Goal: Transaction & Acquisition: Purchase product/service

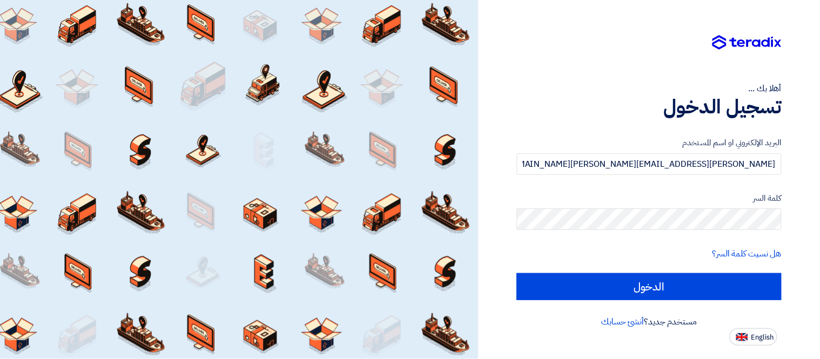
click at [517, 273] on input "الدخول" at bounding box center [649, 286] width 265 height 27
type input "Sign in"
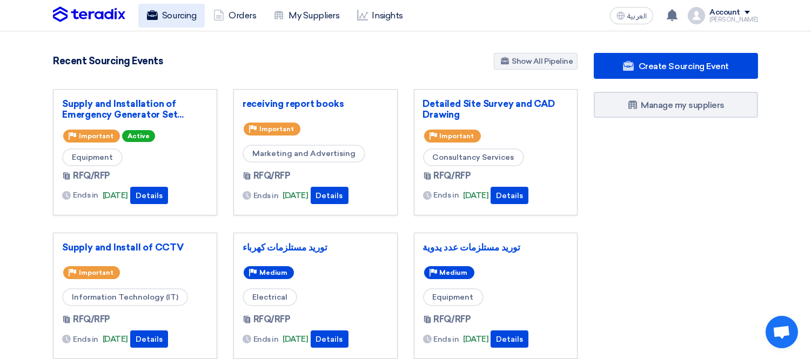
click at [164, 18] on link "Sourcing" at bounding box center [171, 16] width 66 height 24
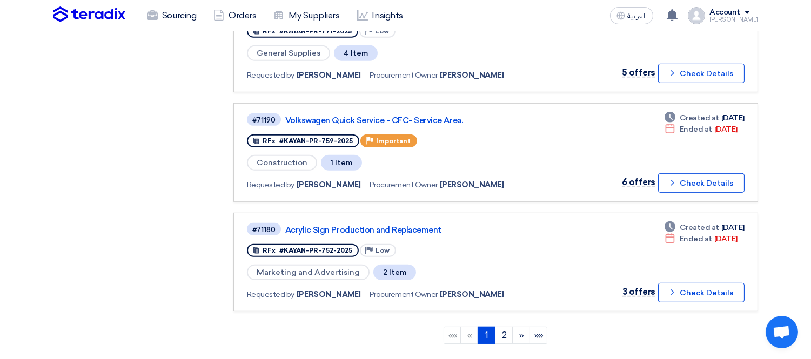
scroll to position [912, 0]
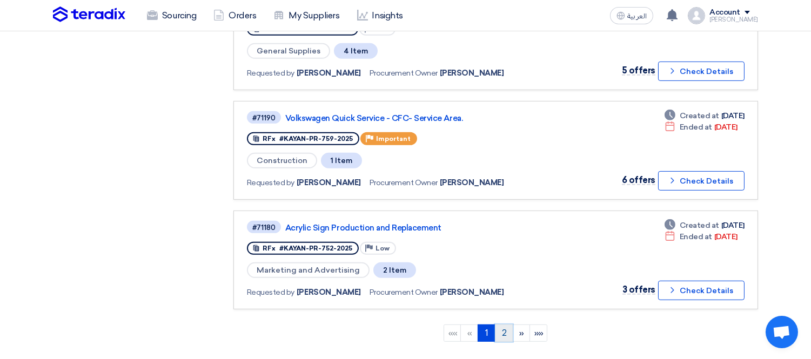
click at [501, 325] on link "2" at bounding box center [504, 333] width 18 height 17
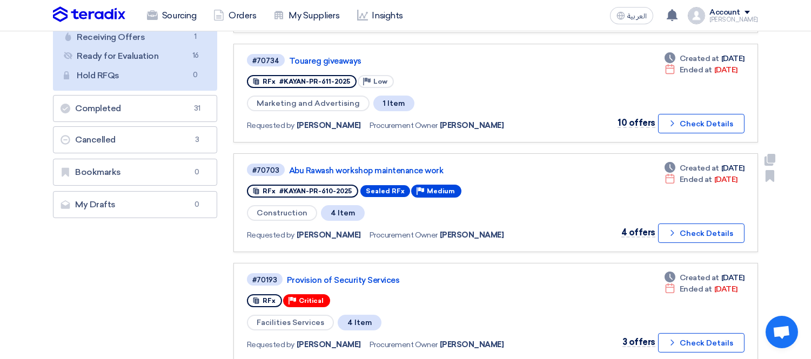
scroll to position [240, 0]
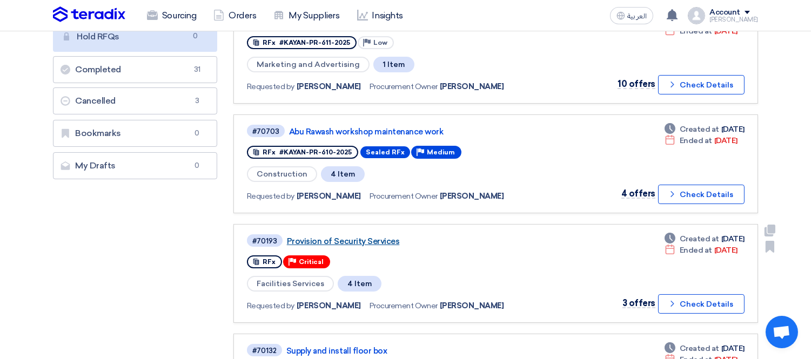
click at [357, 237] on link "Provision of Security Services" at bounding box center [422, 242] width 270 height 10
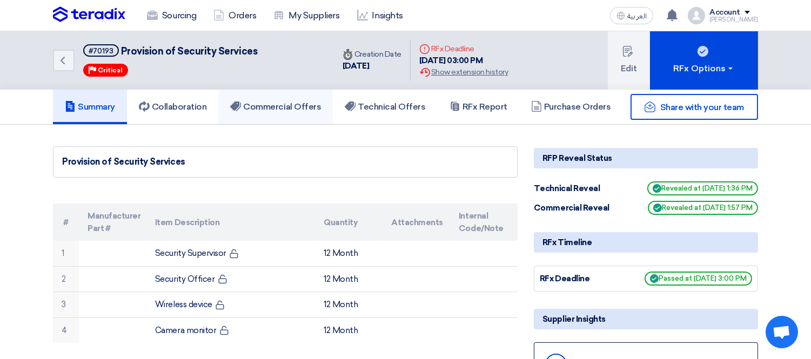
click at [295, 111] on link "Commercial Offers" at bounding box center [275, 107] width 115 height 35
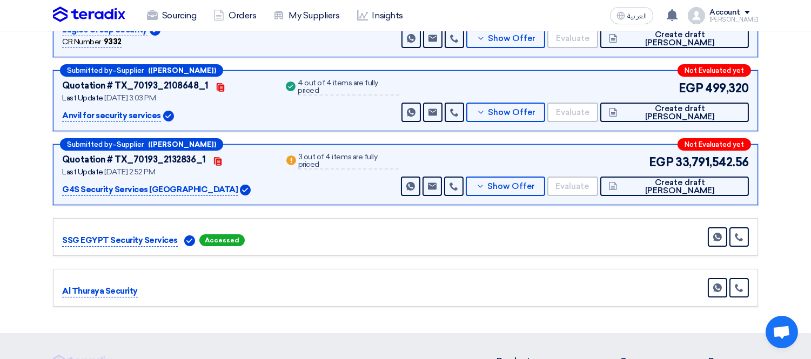
scroll to position [120, 0]
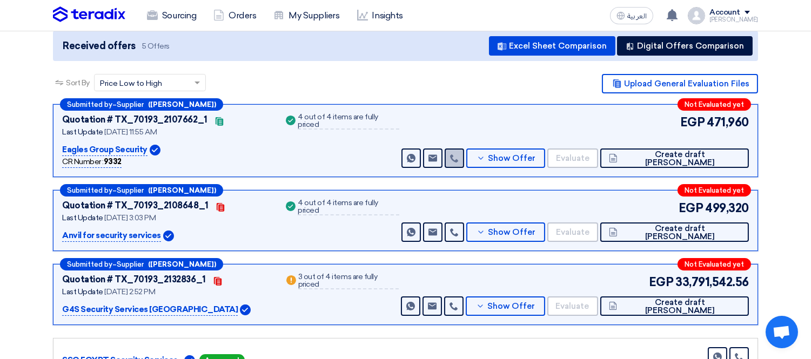
click at [459, 154] on icon at bounding box center [454, 158] width 9 height 9
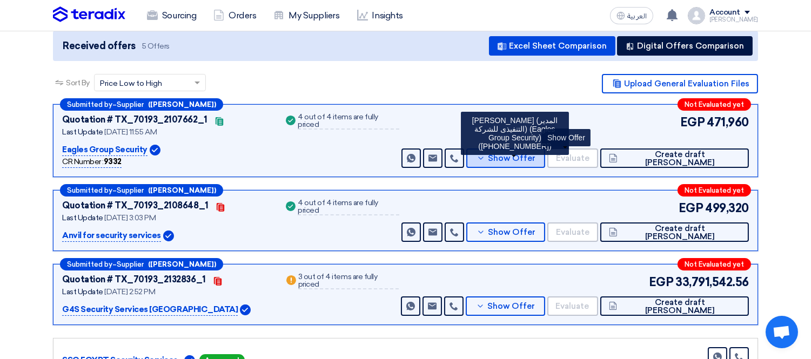
click at [545, 149] on button "Show Offer" at bounding box center [505, 158] width 79 height 19
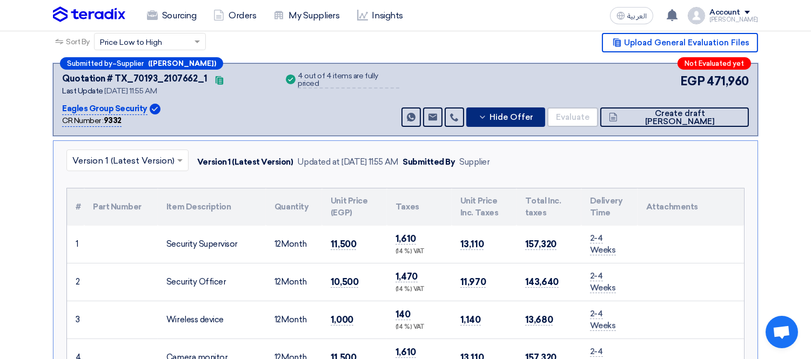
scroll to position [0, 0]
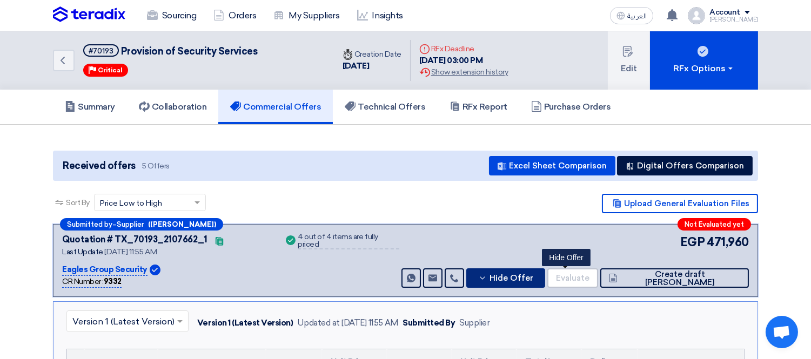
click at [533, 275] on span "Hide Offer" at bounding box center [512, 279] width 44 height 8
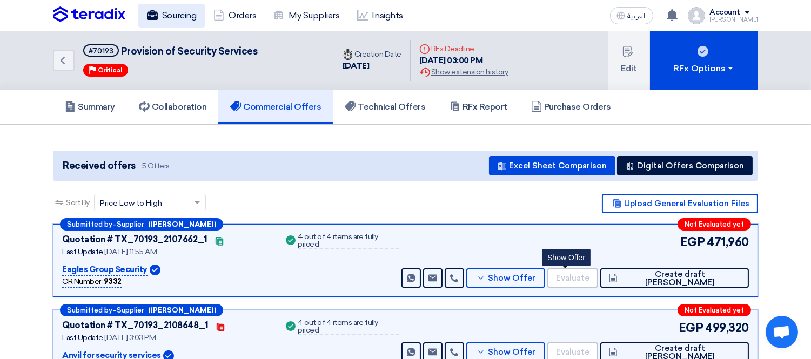
click at [171, 14] on link "Sourcing" at bounding box center [171, 16] width 66 height 24
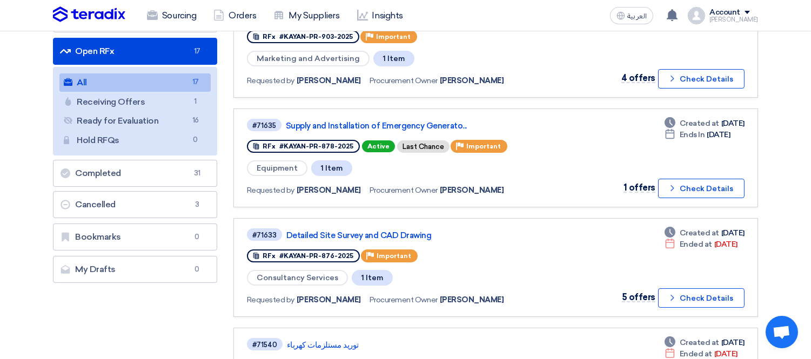
scroll to position [138, 0]
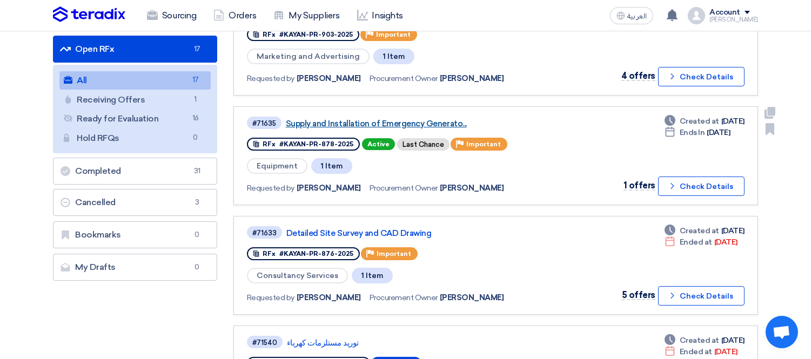
click at [418, 119] on link "Supply and Installation of Emergency Generato..." at bounding box center [421, 124] width 270 height 10
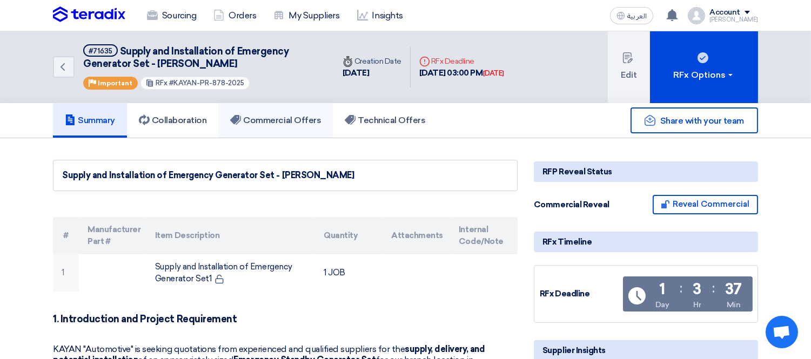
click at [286, 115] on h5 "Commercial Offers" at bounding box center [275, 120] width 91 height 11
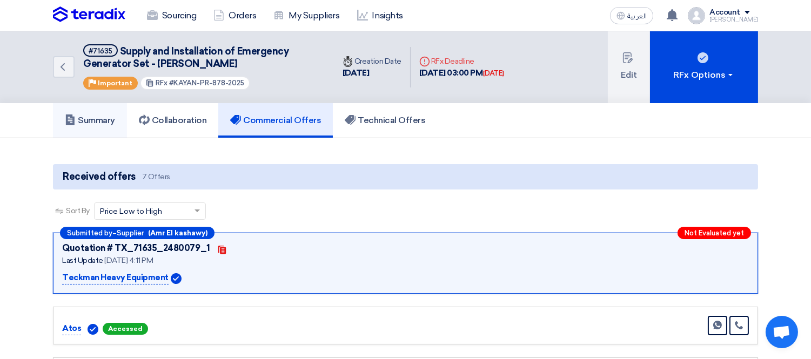
click at [98, 111] on link "Summary" at bounding box center [90, 120] width 74 height 35
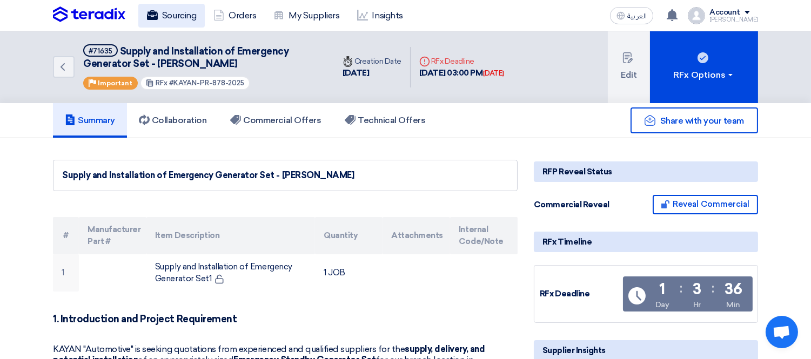
click at [181, 12] on link "Sourcing" at bounding box center [171, 16] width 66 height 24
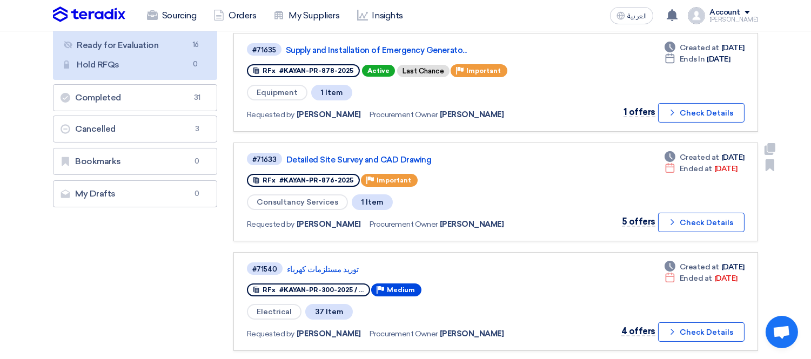
scroll to position [240, 0]
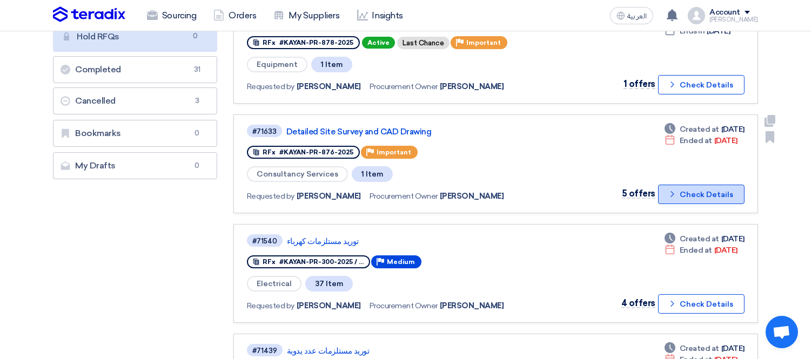
click at [711, 185] on button "Check details Check Details" at bounding box center [701, 194] width 86 height 19
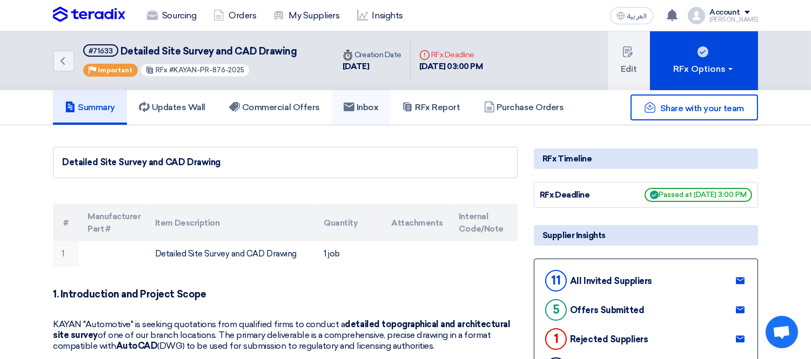
click at [375, 104] on h5 "Inbox" at bounding box center [361, 107] width 35 height 11
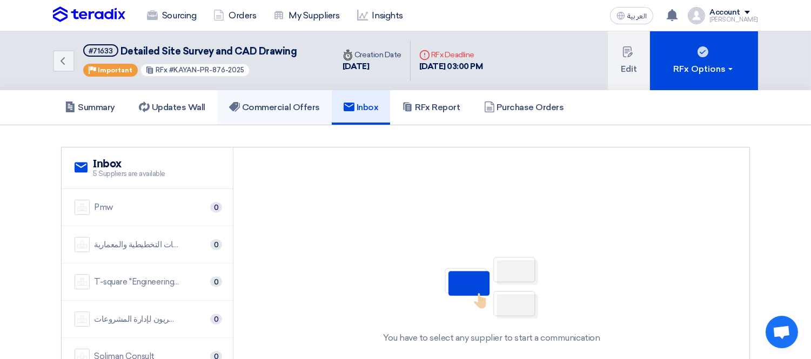
click at [266, 102] on h5 "Commercial Offers" at bounding box center [274, 107] width 91 height 11
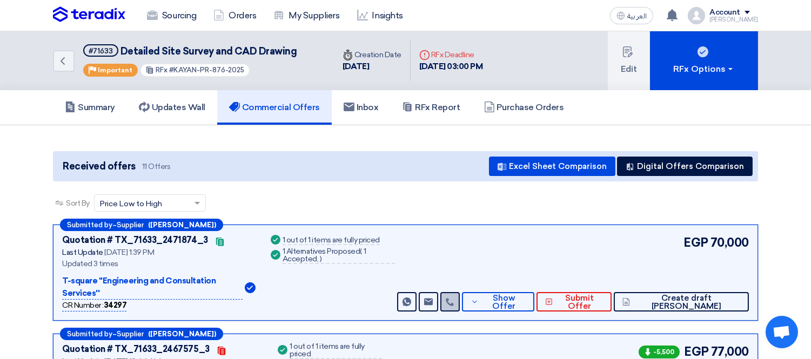
click at [454, 298] on use at bounding box center [450, 302] width 8 height 8
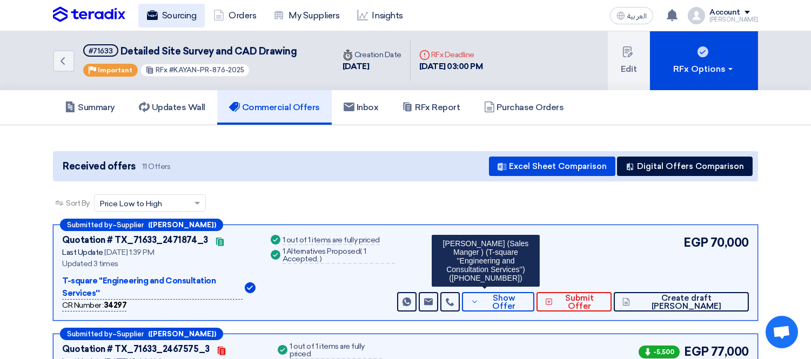
click at [187, 15] on link "Sourcing" at bounding box center [171, 16] width 66 height 24
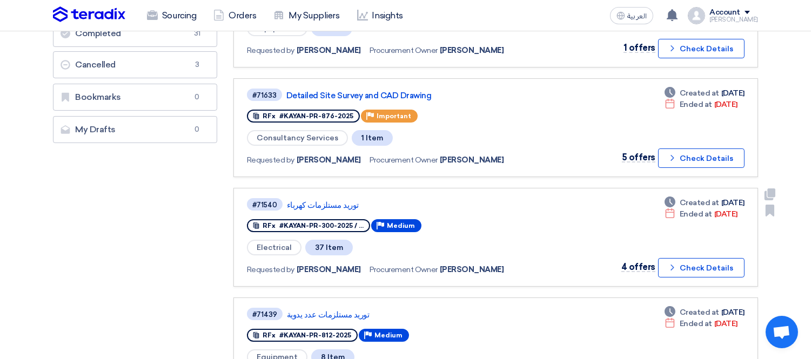
scroll to position [360, 0]
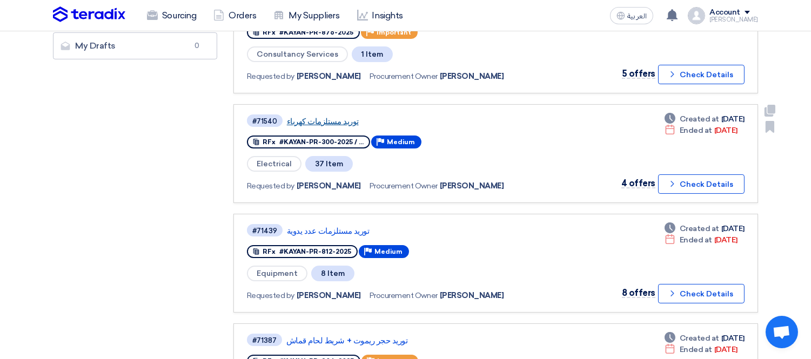
click at [329, 117] on link "توريد مستلزمات كهرباء" at bounding box center [422, 122] width 270 height 10
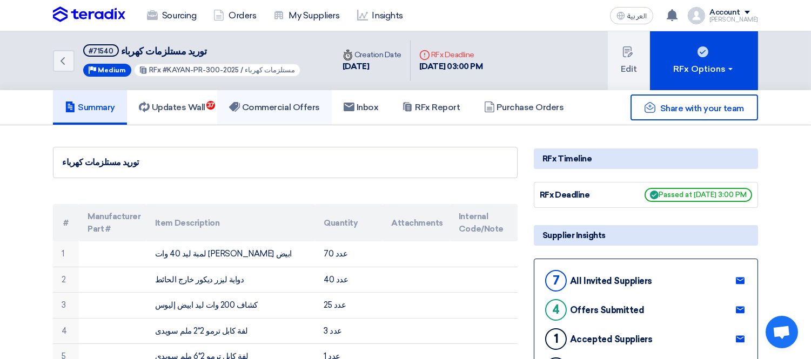
click at [276, 99] on link "Commercial Offers" at bounding box center [274, 107] width 115 height 35
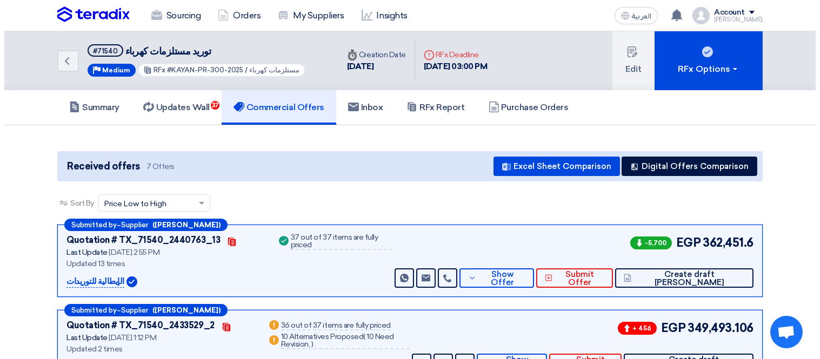
scroll to position [120, 0]
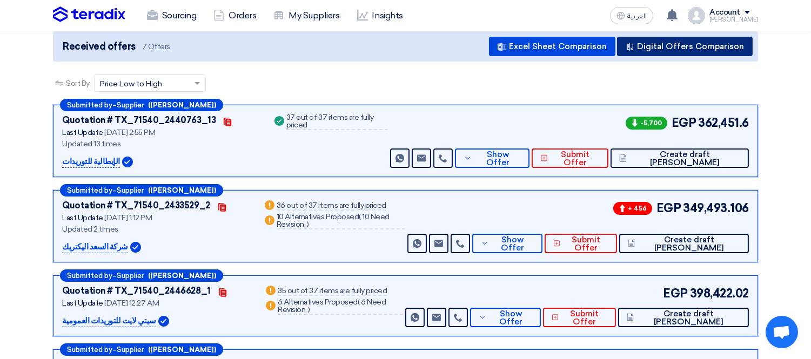
click at [684, 39] on button "Digital Offers Comparison" at bounding box center [685, 46] width 136 height 19
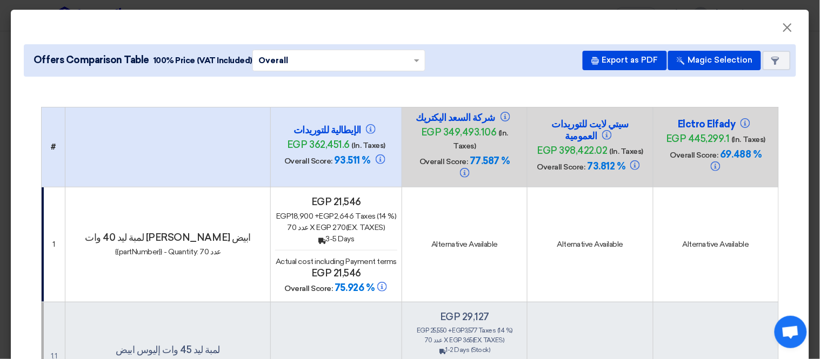
click at [327, 139] on span "egp 362,451.6" at bounding box center [318, 145] width 63 height 12
click at [290, 124] on h4 "الإيطالية للتوريدات" at bounding box center [336, 130] width 108 height 12
click at [273, 116] on th "الإيطالية للتوريدات egp 362,451.6 (In. Taxes) Overall Score: 93.511 %" at bounding box center [336, 147] width 131 height 80
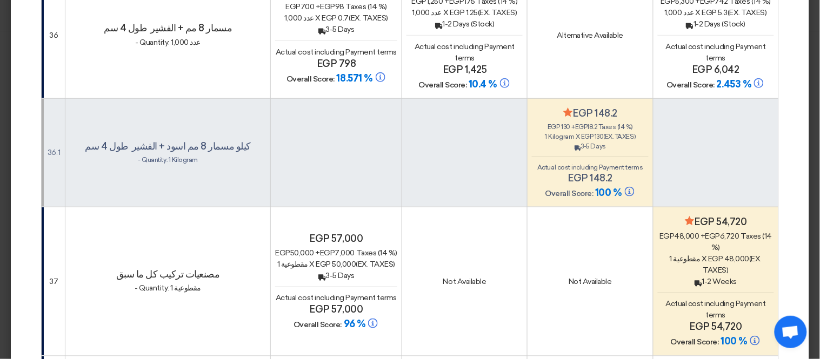
scroll to position [8917, 0]
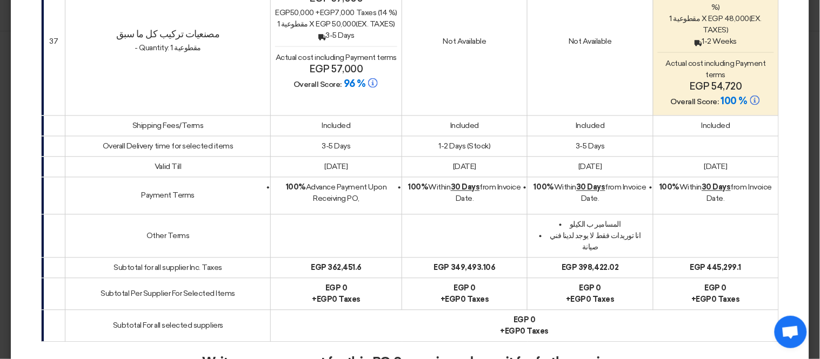
click at [337, 283] on div "egp 0" at bounding box center [336, 288] width 122 height 11
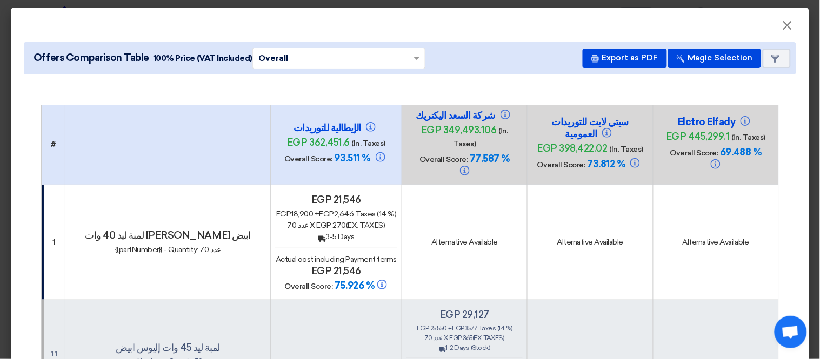
scroll to position [0, 0]
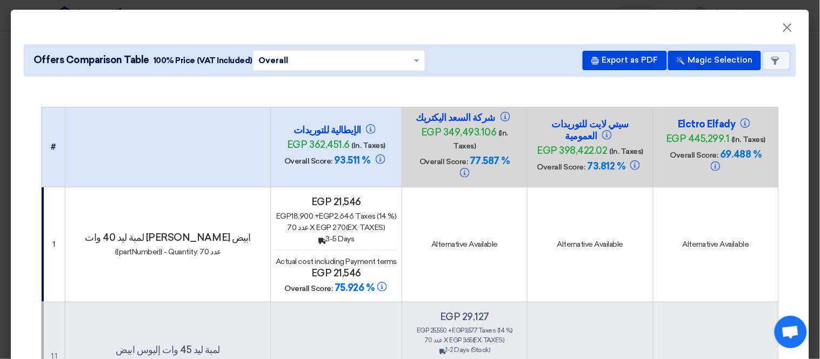
click at [371, 233] on div "Back 3-5 Days" at bounding box center [336, 238] width 122 height 11
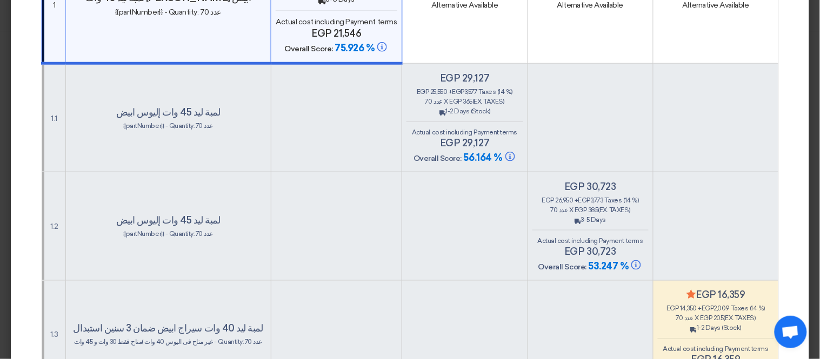
scroll to position [480, 0]
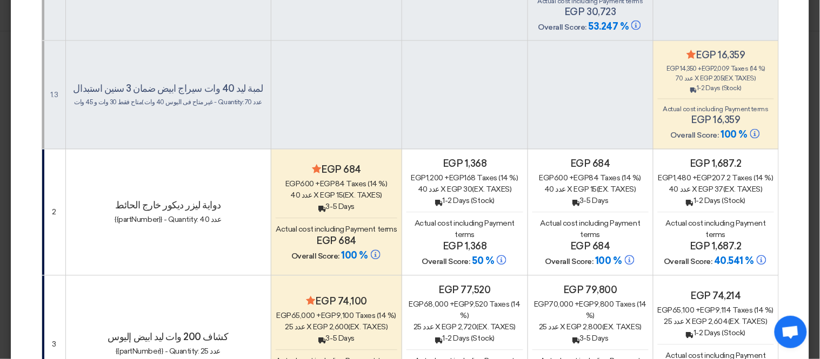
click at [373, 179] on div "egp 600 + egp 84 Taxes (14 %)" at bounding box center [337, 184] width 122 height 11
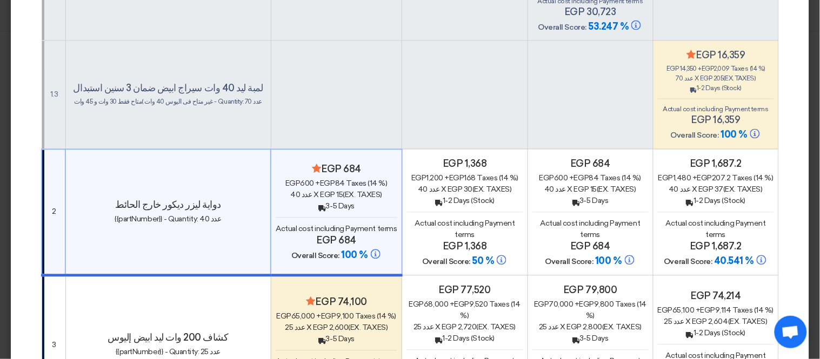
click at [380, 276] on td "Minimize/Maximize Category egp 74,100 egp 65,000 + egp 9,100 Taxes (14 %) 25 عد…" at bounding box center [336, 345] width 131 height 138
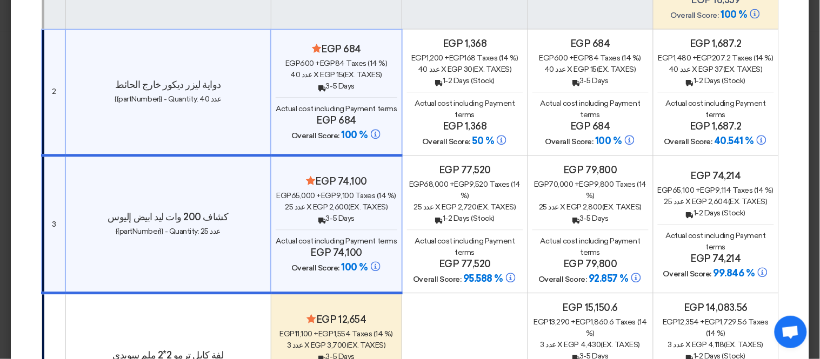
scroll to position [720, 0]
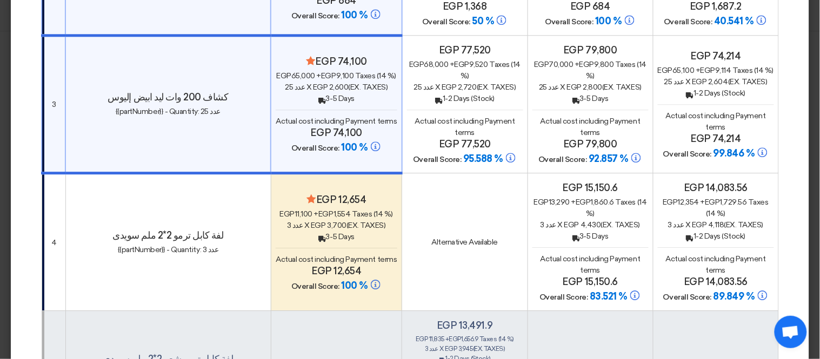
click at [364, 194] on h4 "Minimize/Maximize Category egp 12,654" at bounding box center [337, 200] width 122 height 12
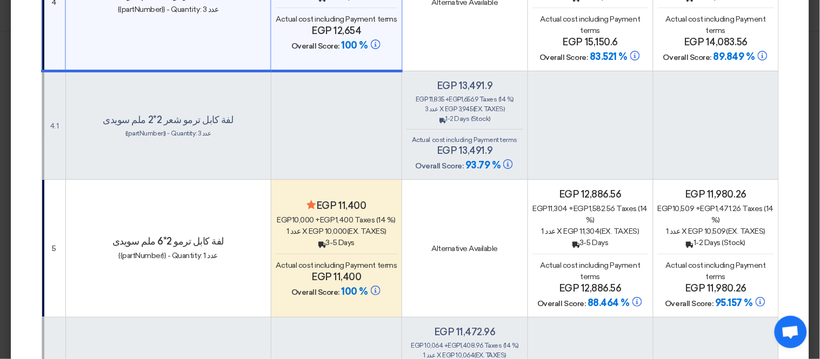
scroll to position [1081, 0]
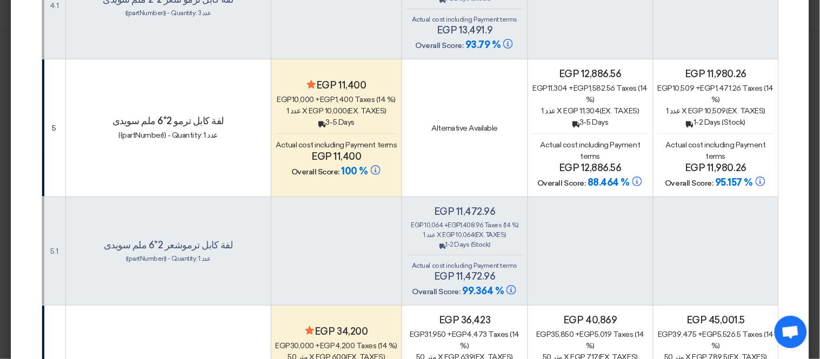
click at [364, 79] on h4 "Minimize/Maximize Category egp 11,400" at bounding box center [337, 85] width 122 height 12
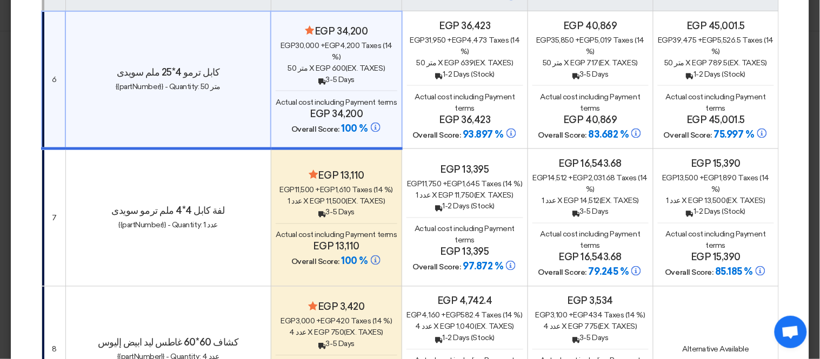
scroll to position [1441, 0]
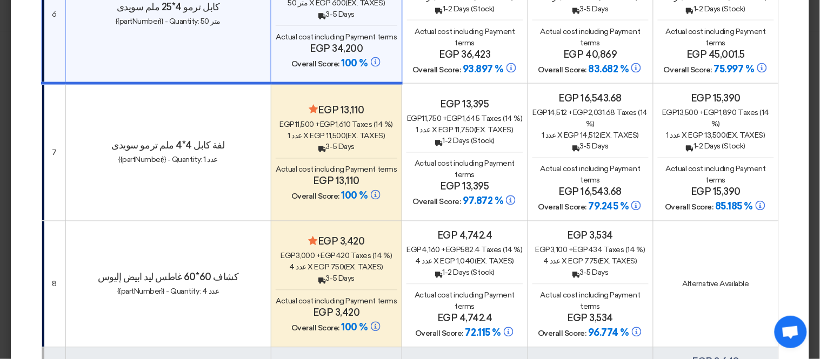
click at [368, 104] on h4 "Minimize/Maximize Category egp 13,110" at bounding box center [337, 110] width 122 height 12
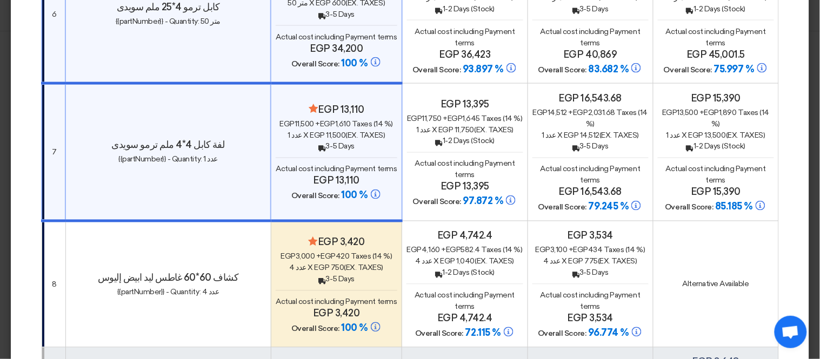
click at [370, 237] on h4 "Minimize/Maximize Category egp 3,420" at bounding box center [337, 243] width 122 height 12
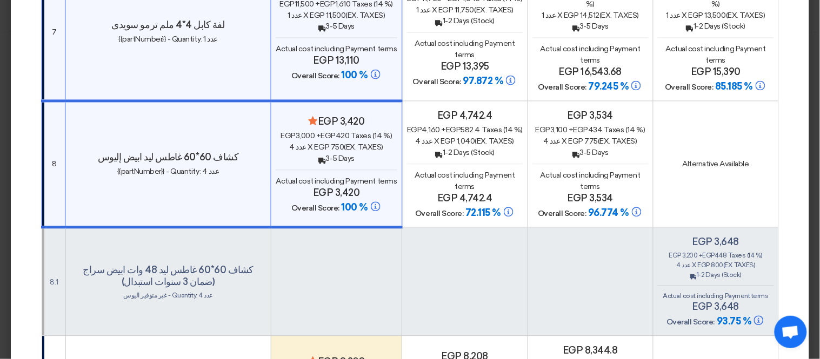
scroll to position [1801, 0]
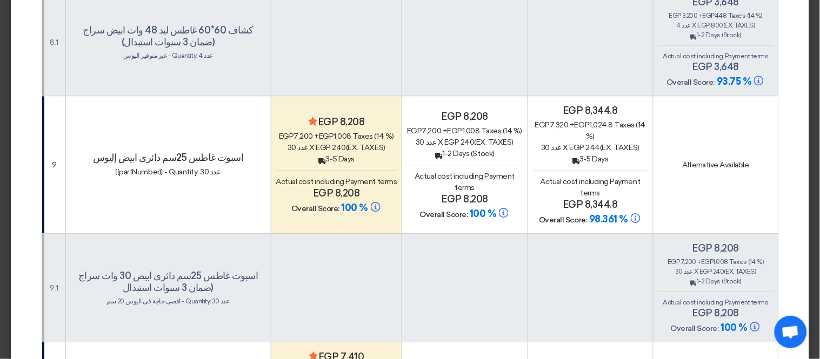
click at [362, 96] on td "Minimize/Maximize Category egp 8,208 egp 7,200 + egp 1,008 Taxes (14 %) 30 عدد …" at bounding box center [336, 165] width 131 height 138
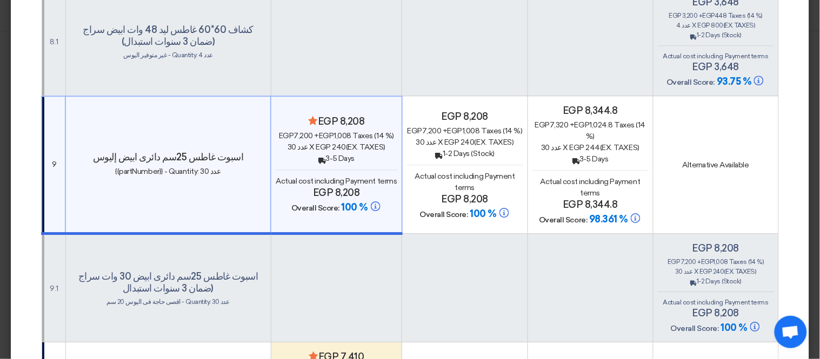
drag, startPoint x: 371, startPoint y: 330, endPoint x: 373, endPoint y: 303, distance: 27.1
click at [372, 351] on h4 "Minimize/Maximize Category egp 7,410" at bounding box center [337, 357] width 122 height 12
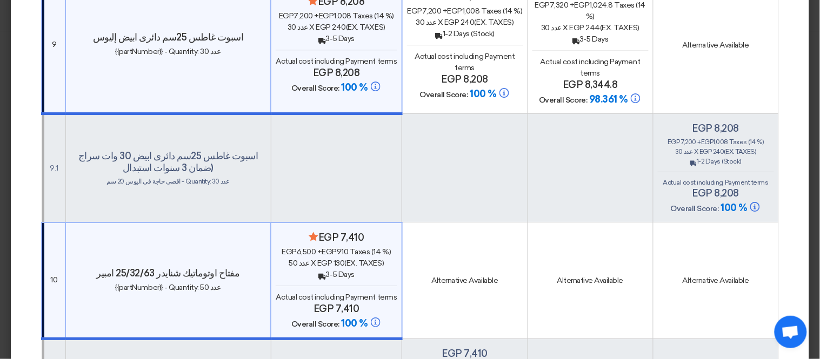
scroll to position [2282, 0]
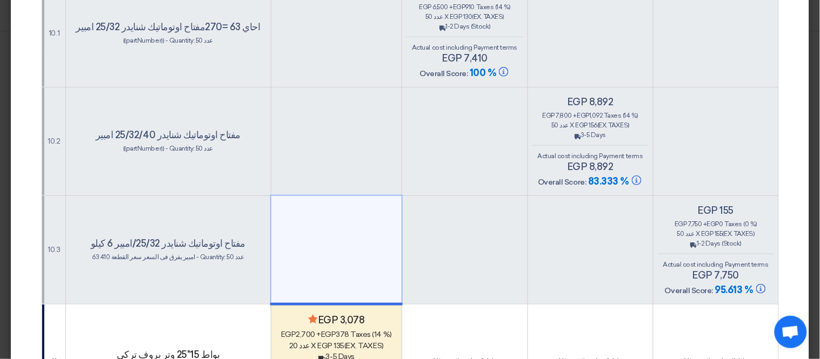
click at [369, 315] on h4 "Minimize/Maximize Category egp 3,078" at bounding box center [337, 321] width 122 height 12
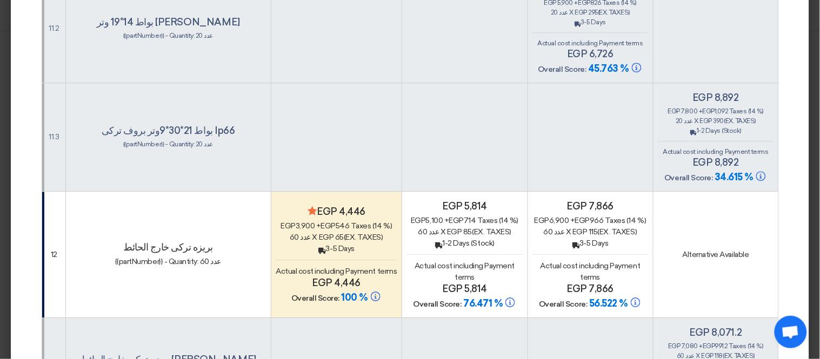
scroll to position [2882, 0]
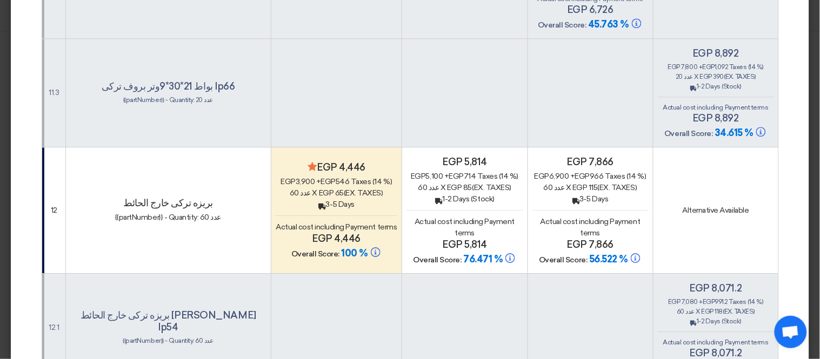
click at [365, 162] on h4 "Minimize/Maximize Category egp 4,446" at bounding box center [337, 168] width 122 height 12
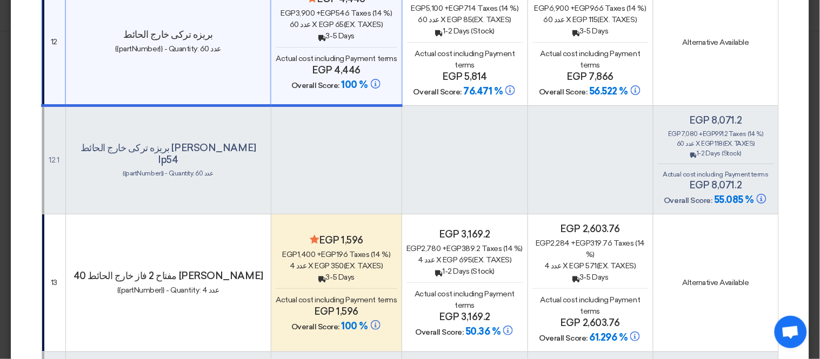
scroll to position [3122, 0]
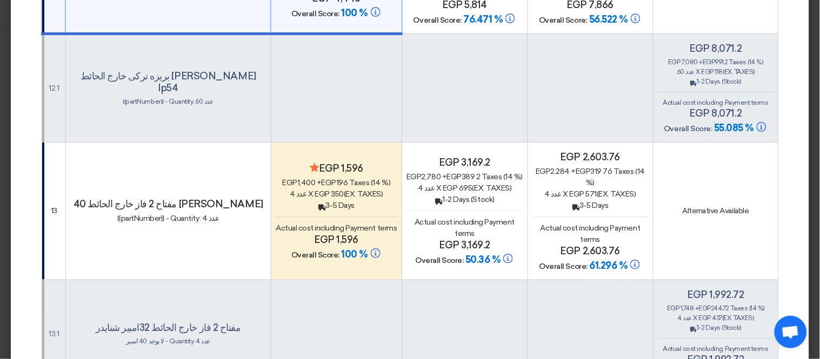
click at [360, 142] on td "Minimize/Maximize Category egp 1,596 egp 1,400 + egp 196 Taxes (14 %) 4 عدد x e…" at bounding box center [336, 211] width 131 height 138
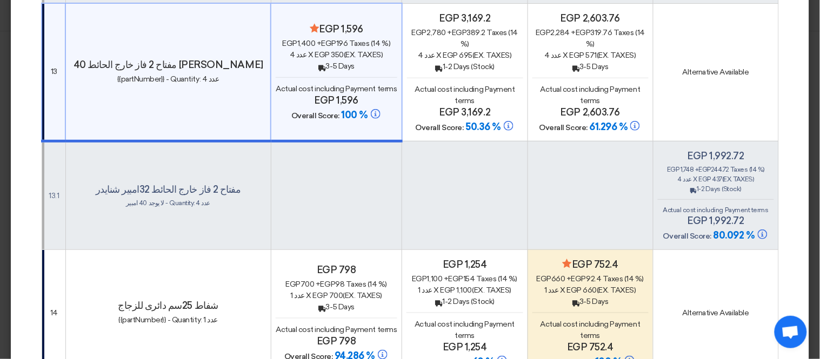
scroll to position [3362, 0]
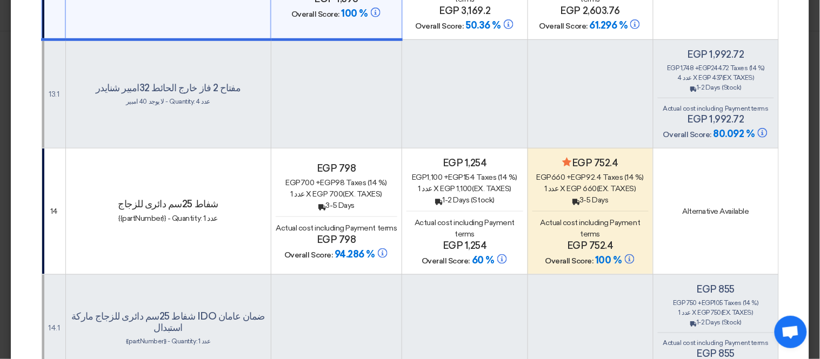
click at [357, 163] on h4 "egp 798" at bounding box center [337, 169] width 122 height 12
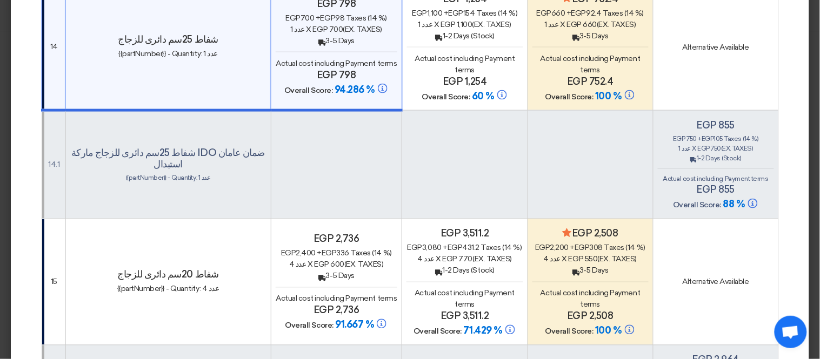
scroll to position [3602, 0]
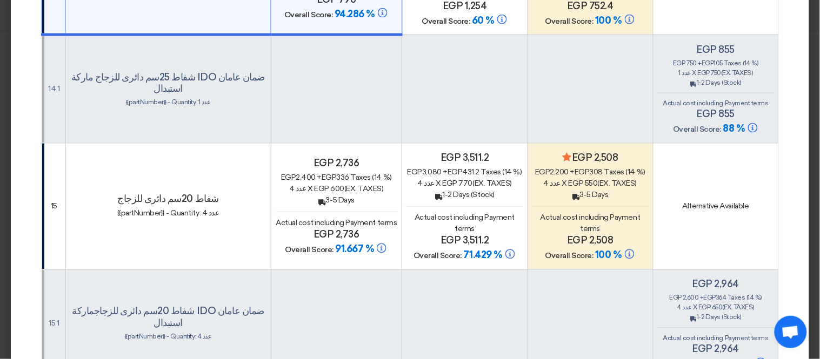
click at [364, 143] on td "egp 2,736 egp 2,400 + egp 336 Taxes (14 %) 4 عدد x egp 600 (Ex. Taxes) Back 3-5…" at bounding box center [336, 206] width 131 height 126
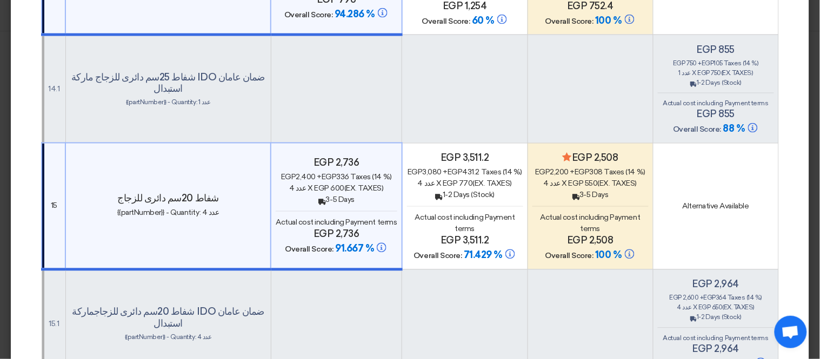
scroll to position [3722, 0]
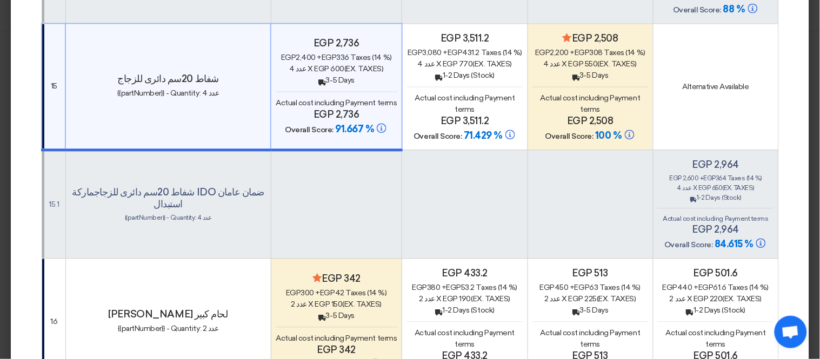
click at [369, 258] on td "Minimize/Maximize Category egp 342 egp 300 + egp 42 Taxes (14 %) 2 عدد x egp 15…" at bounding box center [336, 321] width 131 height 126
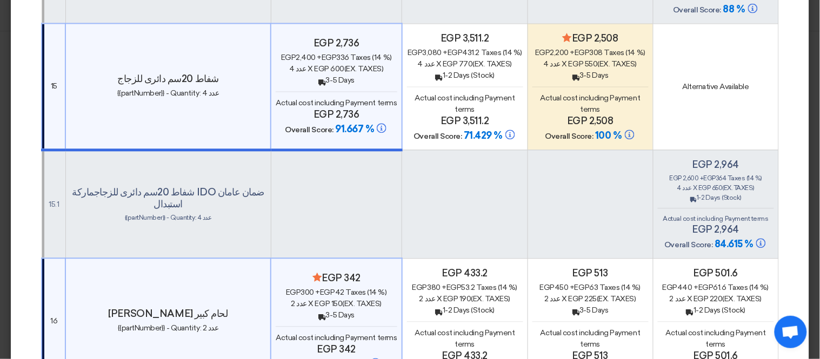
scroll to position [3843, 0]
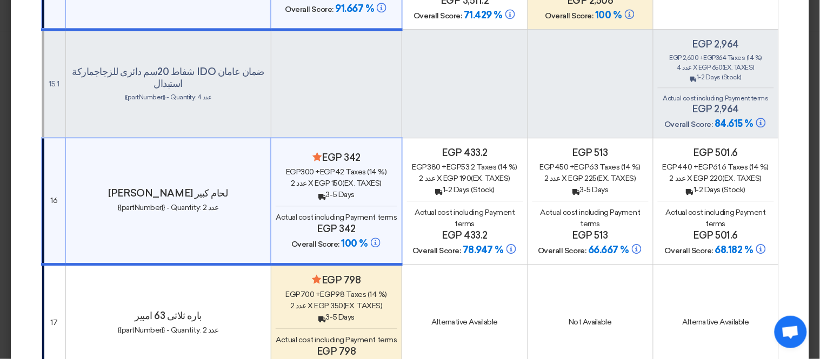
click at [356, 275] on h4 "Minimize/Maximize Category egp 798" at bounding box center [337, 281] width 122 height 12
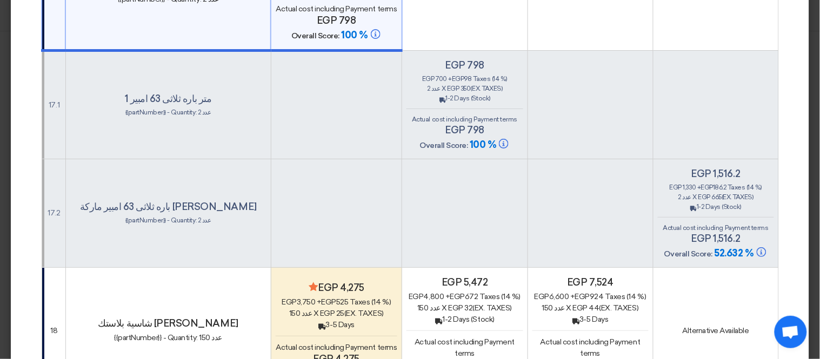
scroll to position [4203, 0]
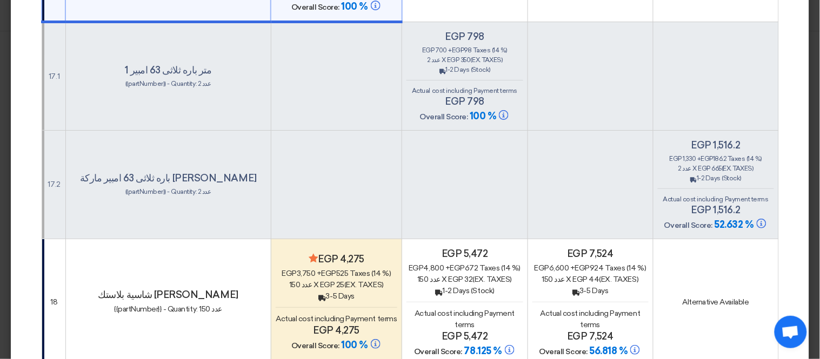
click at [361, 253] on h4 "Minimize/Maximize Category egp 4,275" at bounding box center [337, 259] width 122 height 12
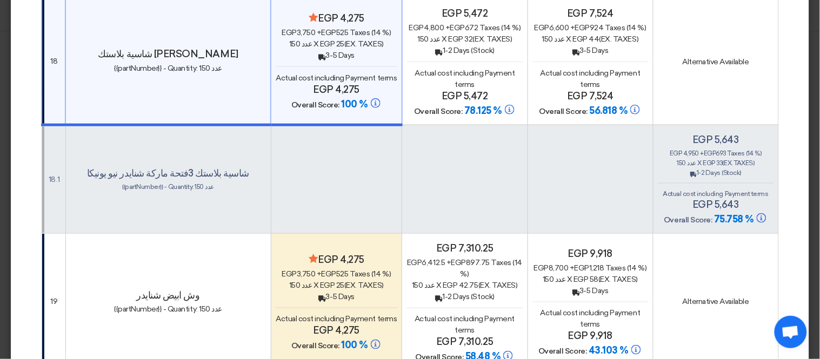
click at [361, 254] on h4 "Minimize/Maximize Category egp 4,275" at bounding box center [337, 260] width 122 height 12
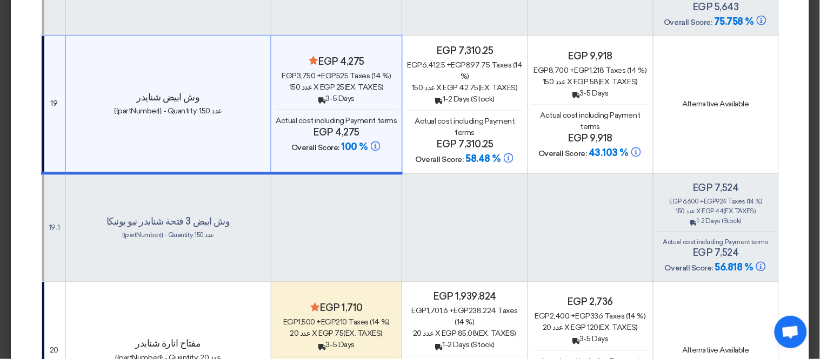
scroll to position [4683, 0]
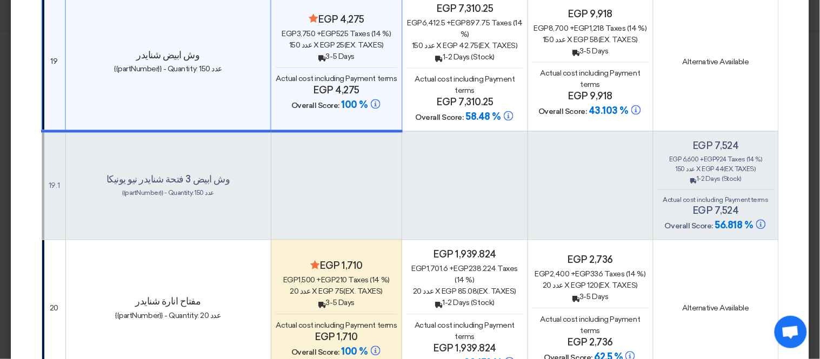
click at [359, 260] on h4 "Minimize/Maximize Category egp 1,710" at bounding box center [337, 266] width 122 height 12
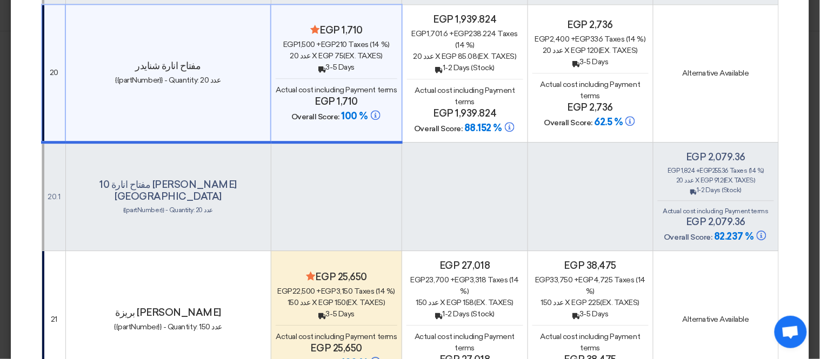
scroll to position [4924, 0]
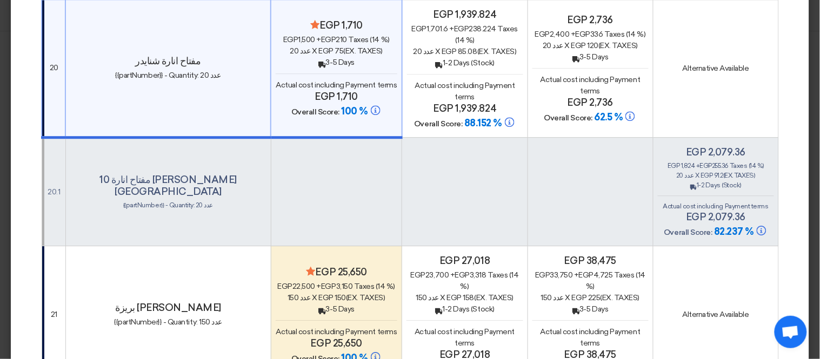
click at [360, 246] on td "Minimize/Maximize Category egp 25,650 egp 22,500 + egp 3,150 Taxes (14 %) 150 ع…" at bounding box center [336, 315] width 131 height 138
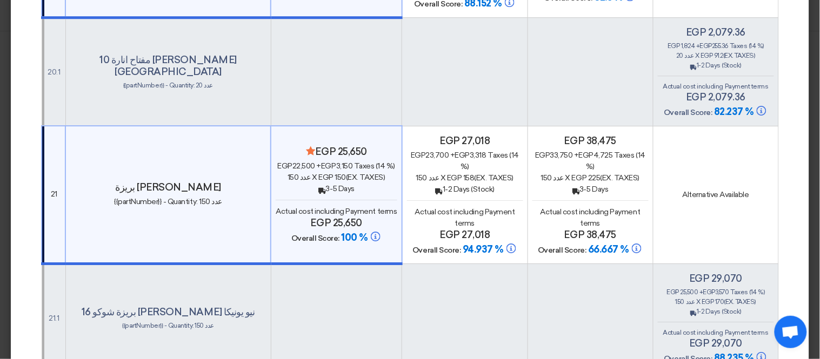
scroll to position [5164, 0]
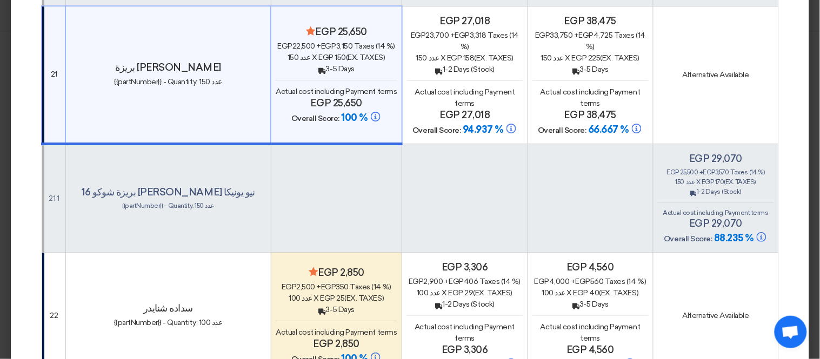
click at [363, 267] on h4 "Minimize/Maximize Category egp 2,850" at bounding box center [337, 273] width 122 height 12
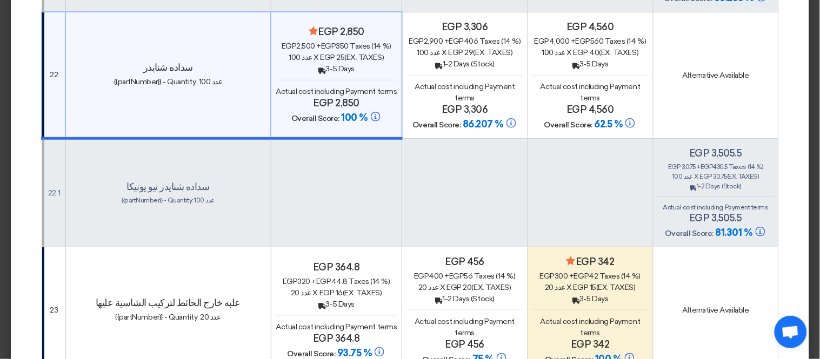
click at [360, 247] on td "egp 364.8 egp 320 + egp 44.8 Taxes (14 %) 20 عدد x egp 16 (Ex. Taxes) Back 3-5 …" at bounding box center [336, 310] width 131 height 126
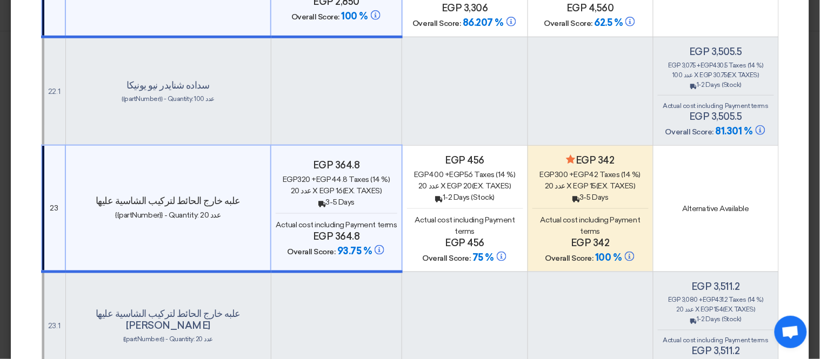
scroll to position [5644, 0]
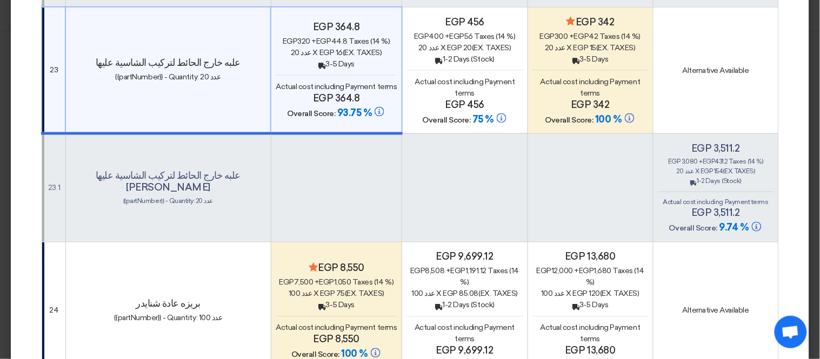
click at [364, 263] on h4 "Minimize/Maximize Category egp 8,550" at bounding box center [337, 269] width 122 height 12
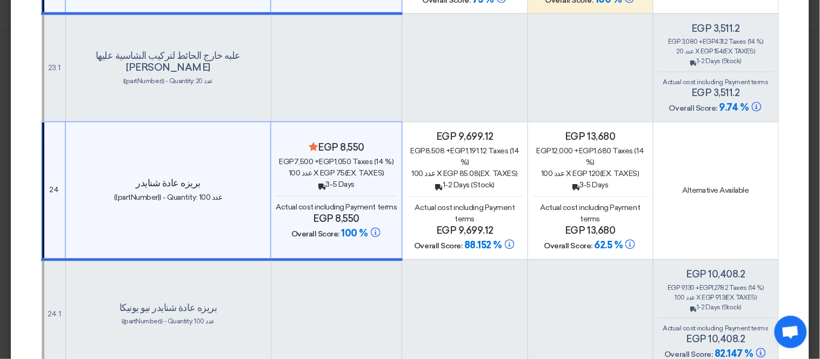
scroll to position [5884, 0]
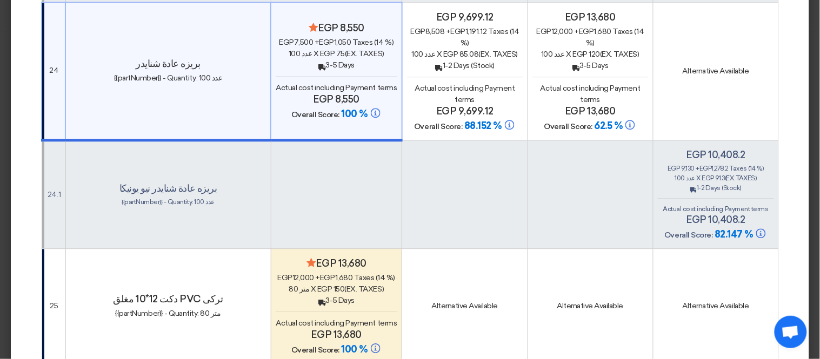
click at [365, 258] on h4 "Minimize/Maximize Category egp 13,680" at bounding box center [337, 264] width 122 height 12
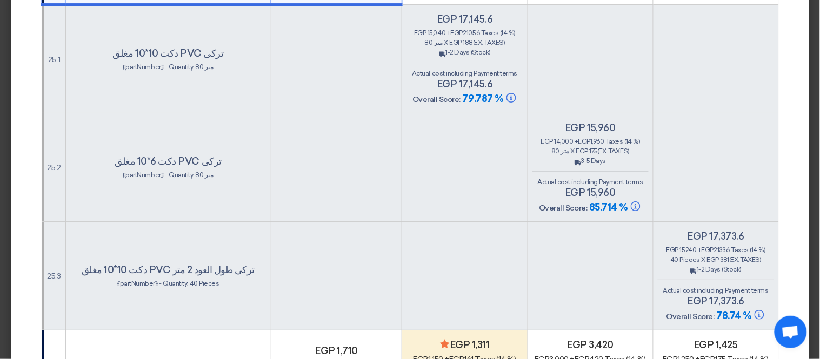
scroll to position [6364, 0]
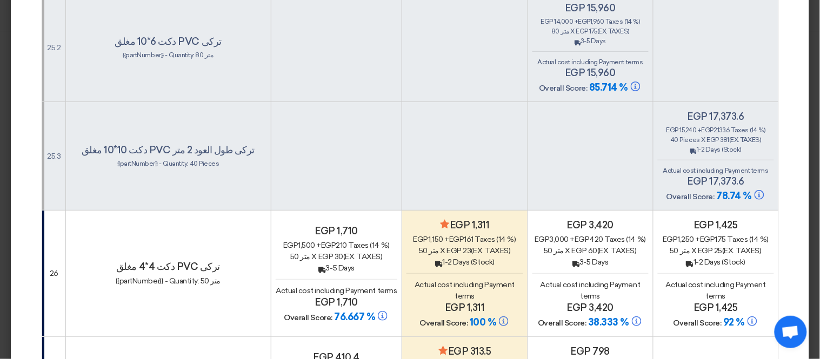
click at [358, 225] on h4 "egp 1,710" at bounding box center [337, 231] width 122 height 12
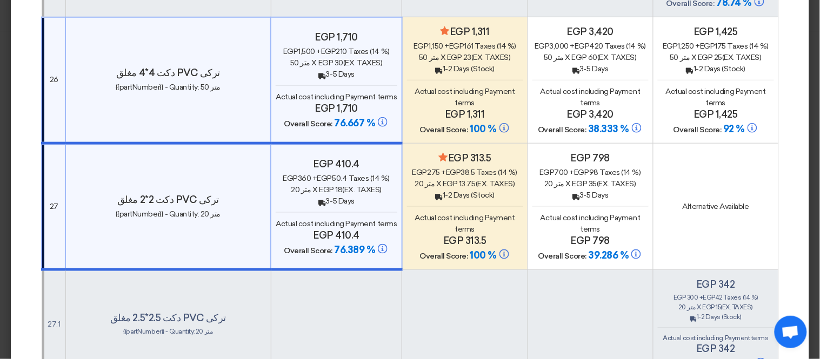
scroll to position [6605, 0]
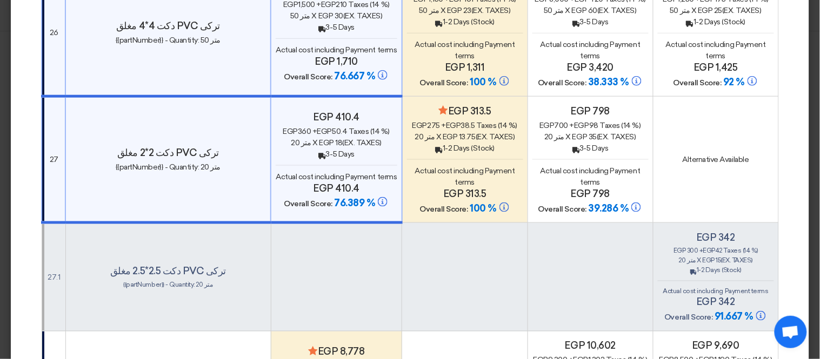
click at [369, 346] on h4 "Minimize/Maximize Category egp 8,778" at bounding box center [337, 352] width 122 height 12
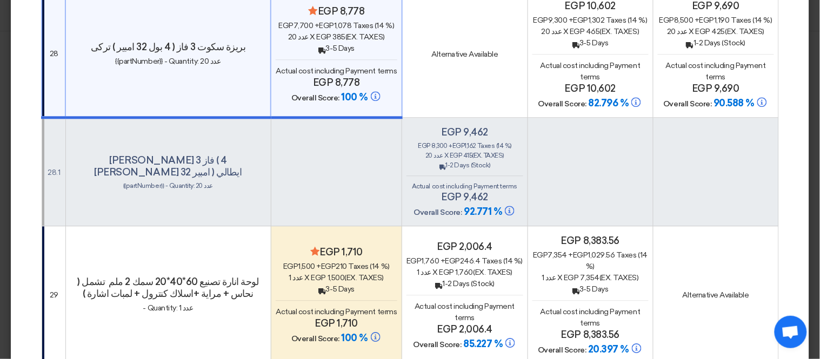
scroll to position [6965, 0]
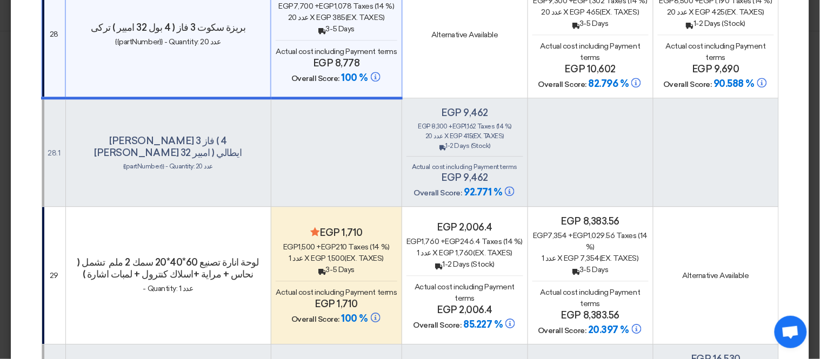
click at [366, 227] on h4 "Minimize/Maximize Category egp 1,710" at bounding box center [337, 233] width 122 height 12
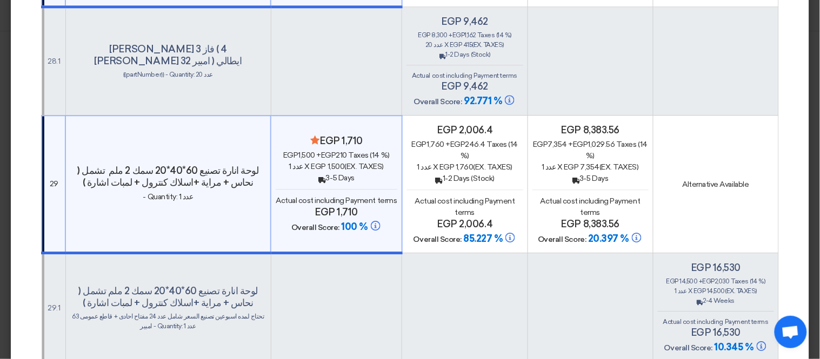
scroll to position [7205, 0]
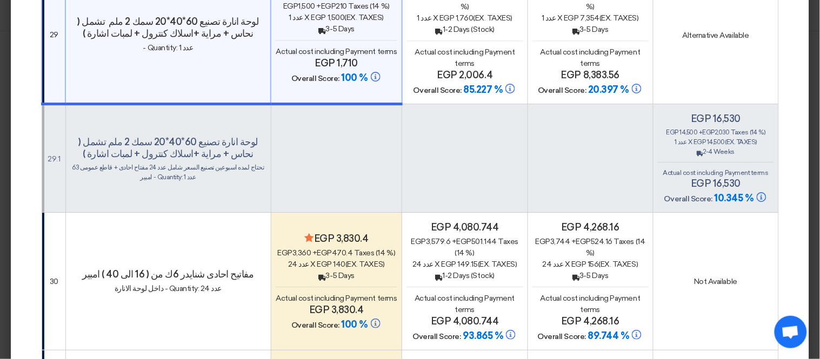
click at [366, 233] on h4 "Minimize/Maximize Category egp 3,830.4" at bounding box center [337, 239] width 122 height 12
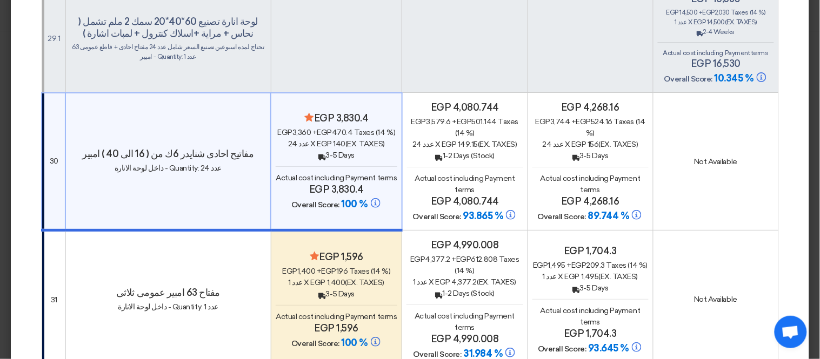
scroll to position [7445, 0]
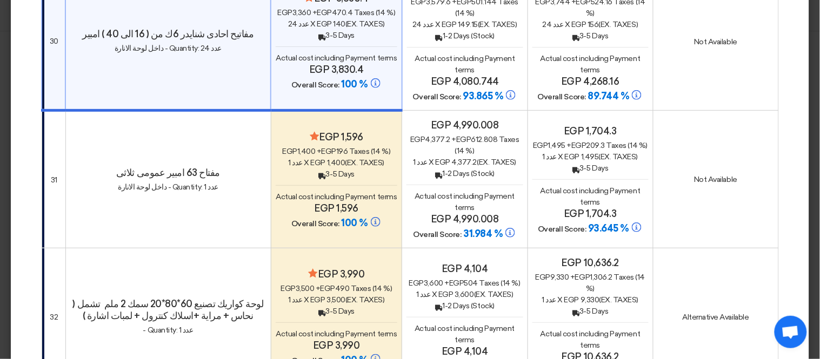
click at [365, 131] on h4 "Minimize/Maximize Category egp 1,596" at bounding box center [337, 137] width 122 height 12
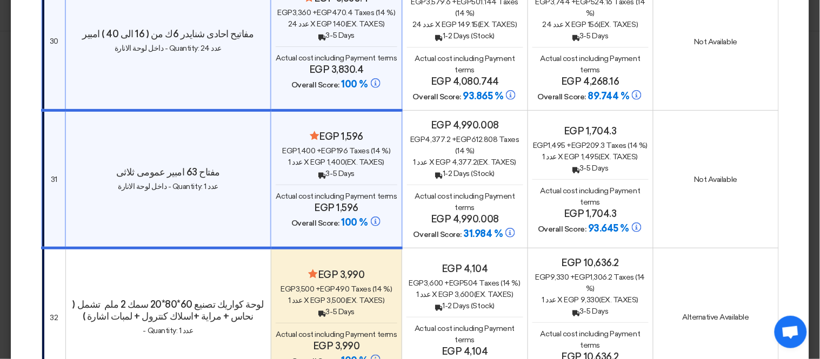
click at [370, 269] on h4 "Minimize/Maximize Category egp 3,990" at bounding box center [337, 275] width 122 height 12
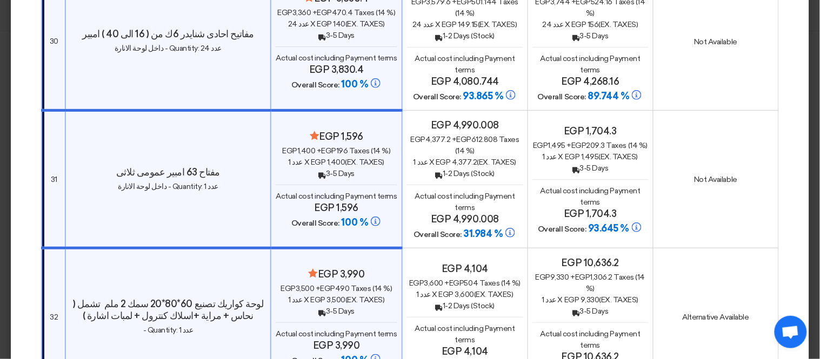
scroll to position [7686, 0]
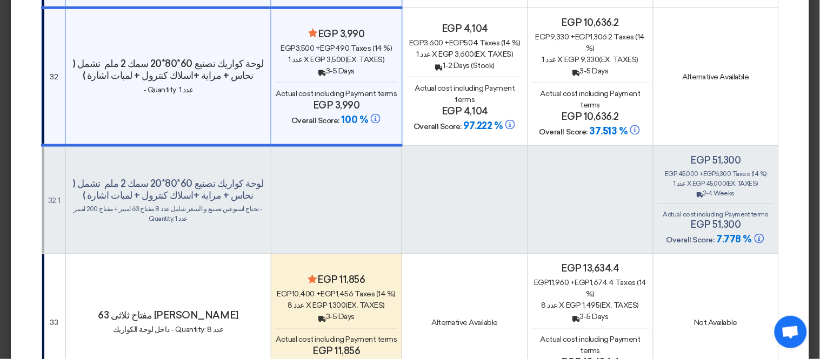
click at [372, 255] on td "Minimize/Maximize Category egp 11,856 egp 10,400 + egp 1,456 Taxes (14 %) 8 عدد…" at bounding box center [336, 324] width 131 height 138
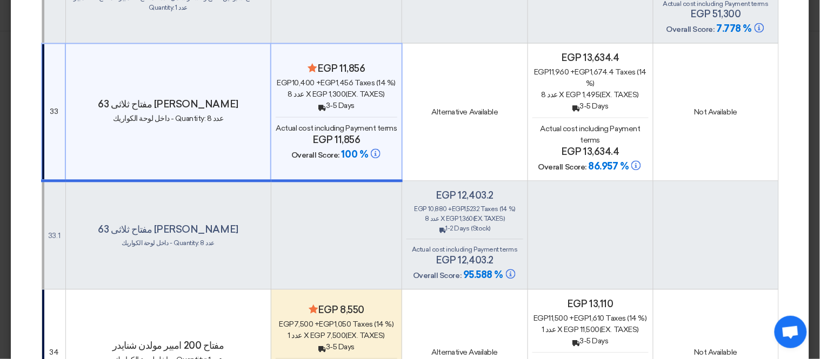
scroll to position [7926, 0]
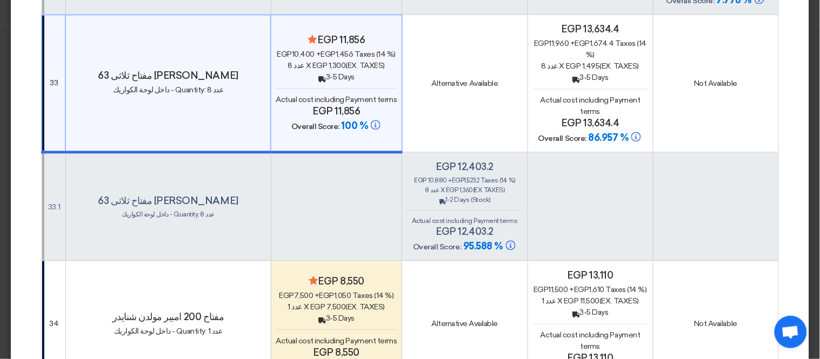
click at [369, 261] on td "Minimize/Maximize Category egp 8,550 egp 7,500 + egp 1,050 Taxes (14 %) 1 عدد x…" at bounding box center [336, 324] width 131 height 126
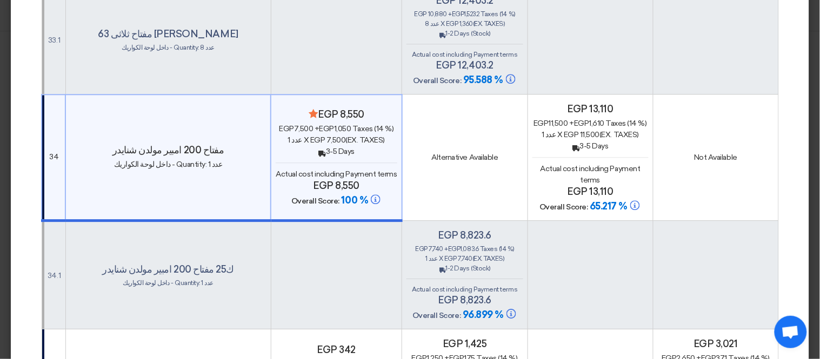
scroll to position [8166, 0]
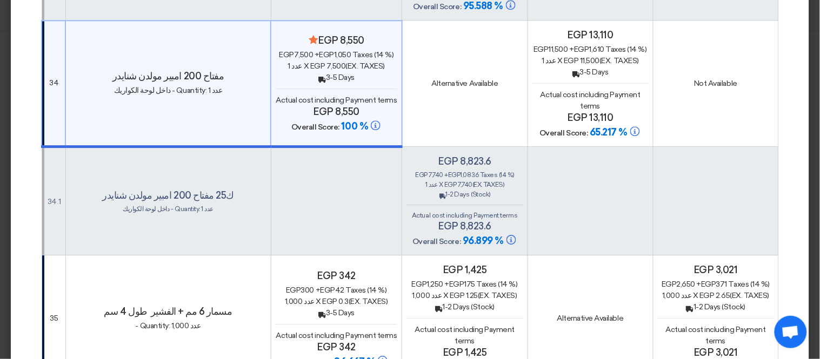
click at [370, 270] on h4 "egp 342" at bounding box center [337, 276] width 122 height 12
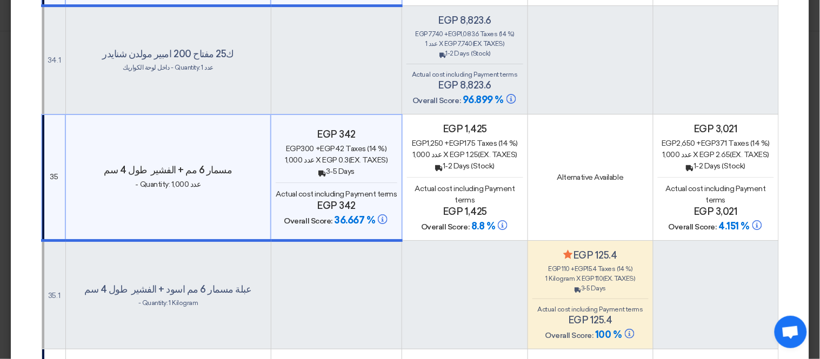
scroll to position [8406, 0]
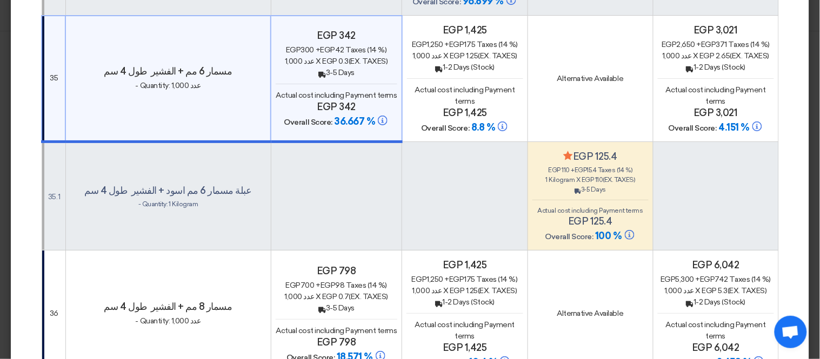
click at [369, 265] on h4 "egp 798" at bounding box center [337, 271] width 122 height 12
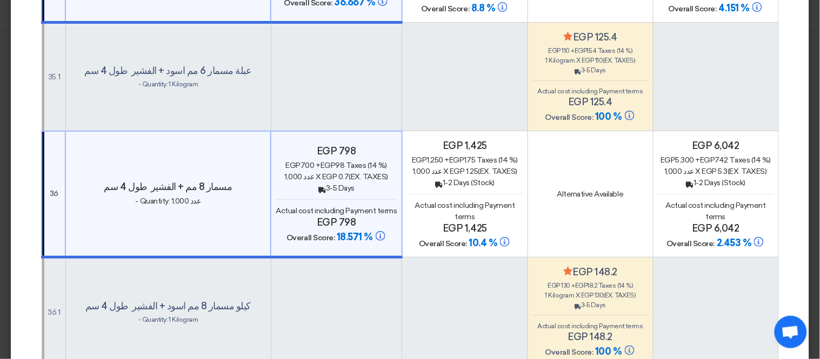
scroll to position [8647, 0]
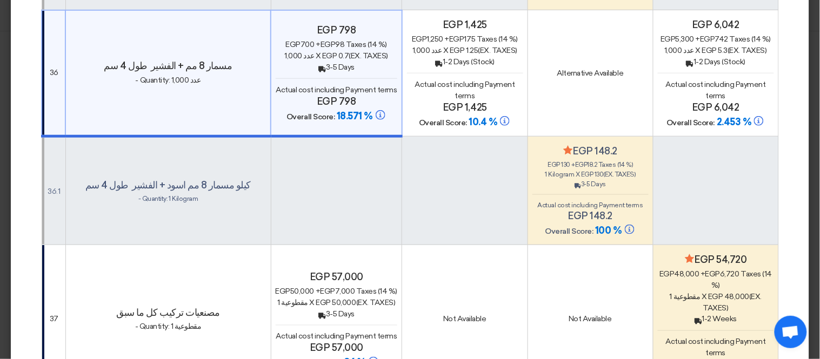
click at [366, 245] on td "egp 57,000 egp 50,000 + egp 7,000 Taxes (14 %) 1 مقطوعية x egp 50,000 (Ex. Taxe…" at bounding box center [336, 319] width 131 height 149
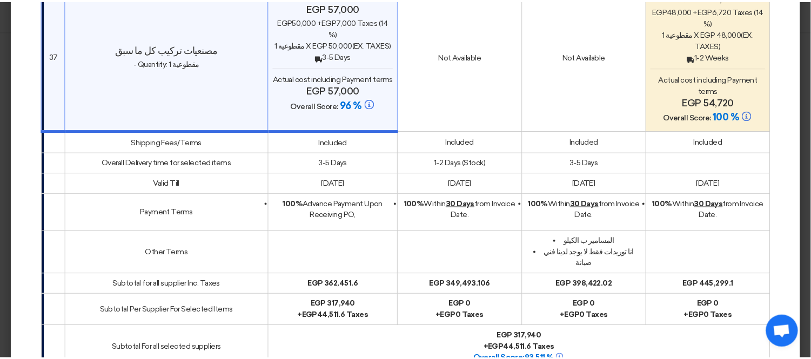
scroll to position [9006, 0]
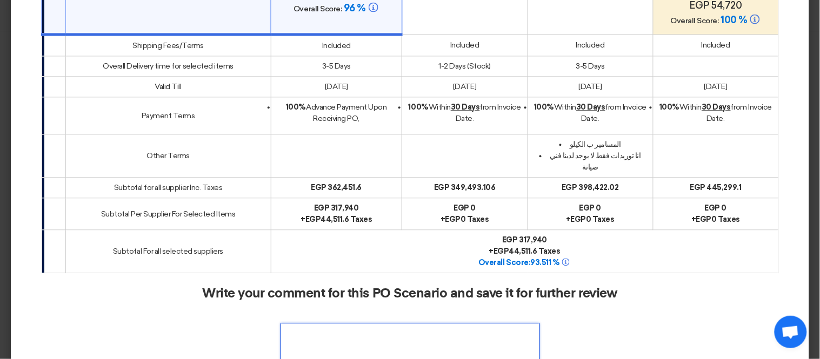
click at [489, 323] on textarea at bounding box center [409, 347] width 259 height 49
type textarea "ل"
click at [452, 323] on textarea at bounding box center [409, 347] width 259 height 49
type textarea "best offers including installation"
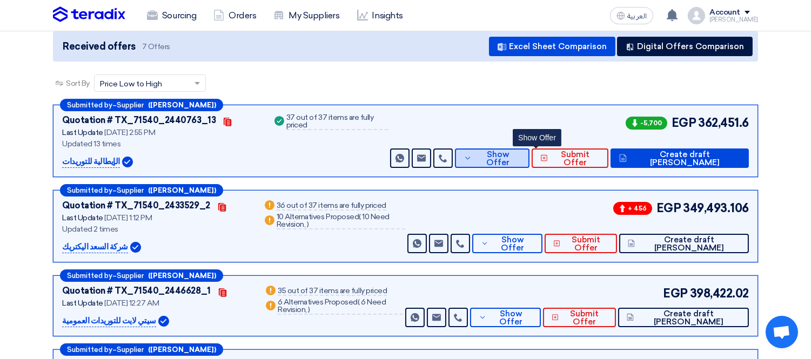
click at [521, 154] on span "Show Offer" at bounding box center [498, 159] width 46 height 16
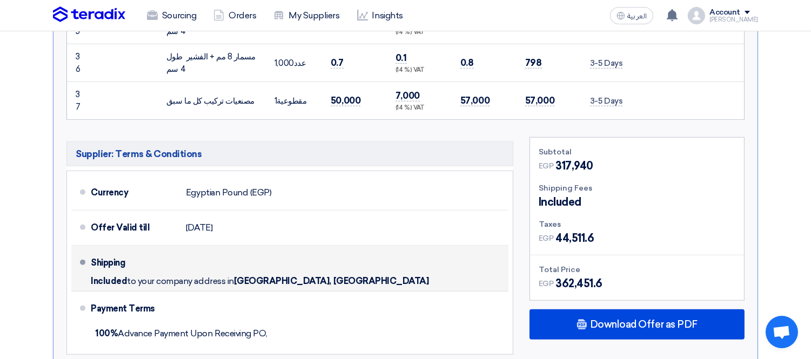
scroll to position [1561, 0]
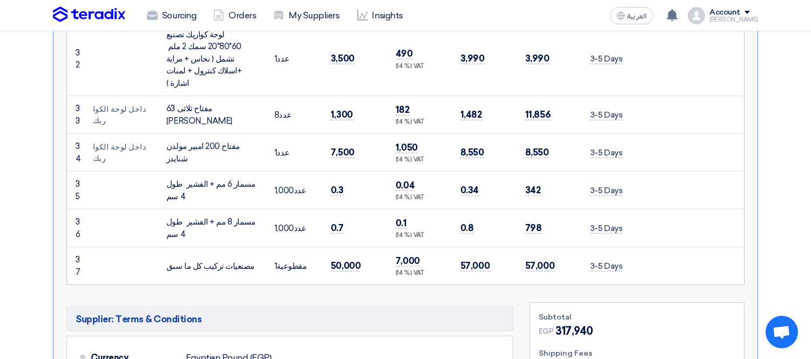
click at [212, 260] on div "مصنعيات تركيب كل ما سبق" at bounding box center [211, 266] width 91 height 12
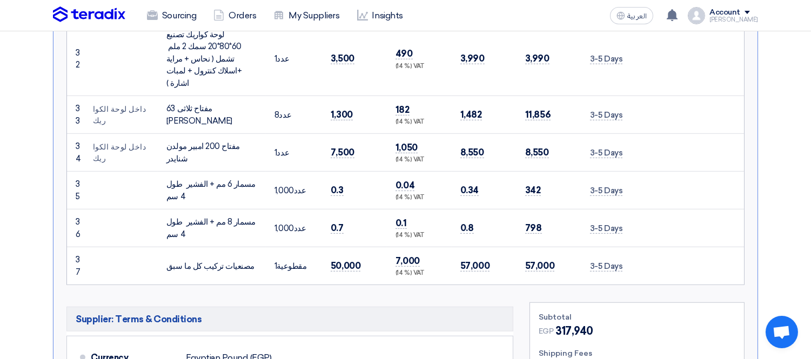
copy tr "مصنعيات تركيب كل ما سبق"
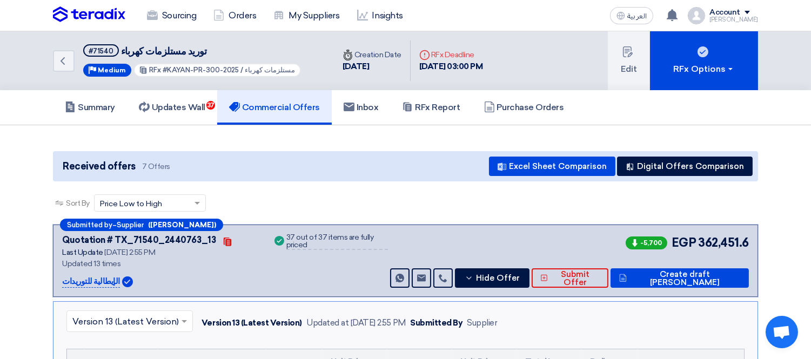
scroll to position [240, 0]
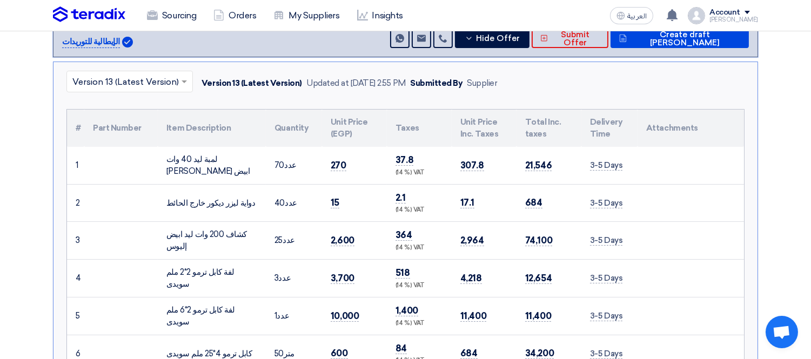
click at [336, 157] on td "270" at bounding box center [354, 166] width 65 height 38
copy span "270"
click at [333, 200] on span "15" at bounding box center [335, 202] width 9 height 11
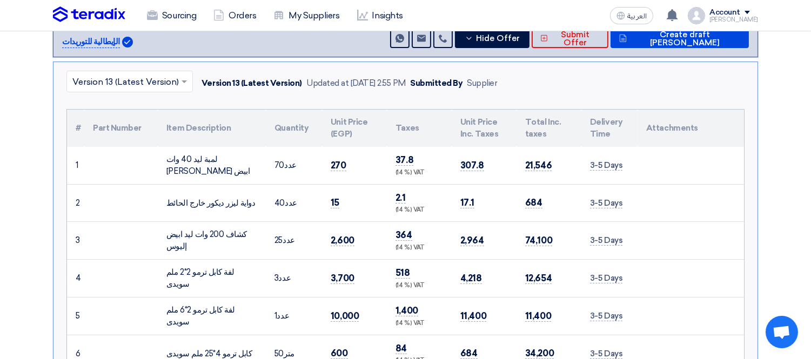
copy span "15"
click at [340, 235] on span "2,600" at bounding box center [343, 240] width 24 height 11
copy span "2,600"
click at [343, 273] on span "3,700" at bounding box center [343, 278] width 24 height 11
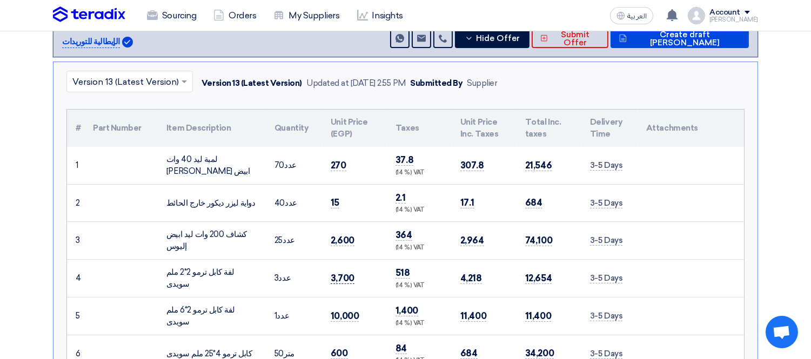
click at [343, 273] on span "3,700" at bounding box center [343, 278] width 24 height 11
copy span "3,700"
click at [346, 311] on span "10,000" at bounding box center [345, 316] width 28 height 11
copy span "10,000"
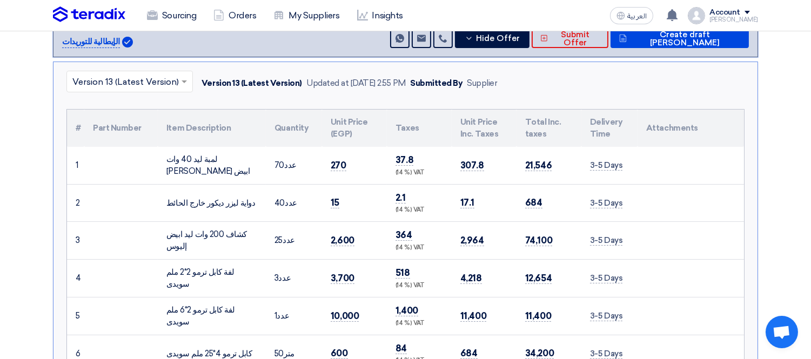
scroll to position [360, 0]
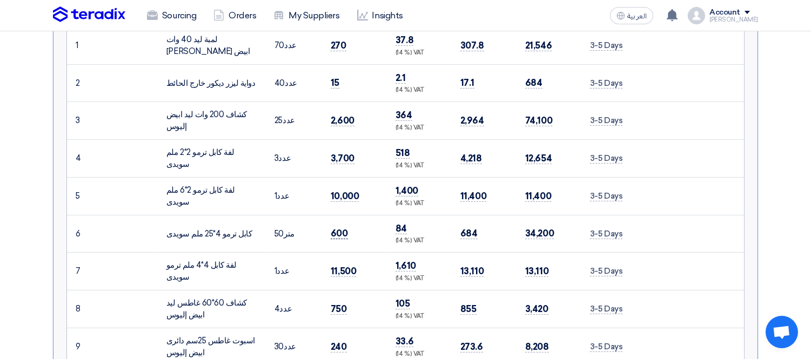
click at [339, 228] on span "600" at bounding box center [339, 233] width 17 height 11
copy span "600"
click at [343, 268] on span "11,500" at bounding box center [343, 271] width 25 height 11
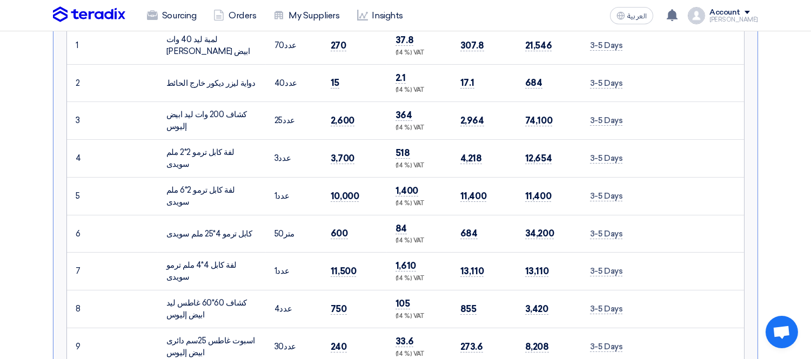
copy span "11,500"
click at [339, 304] on span "750" at bounding box center [339, 309] width 16 height 11
copy span "750"
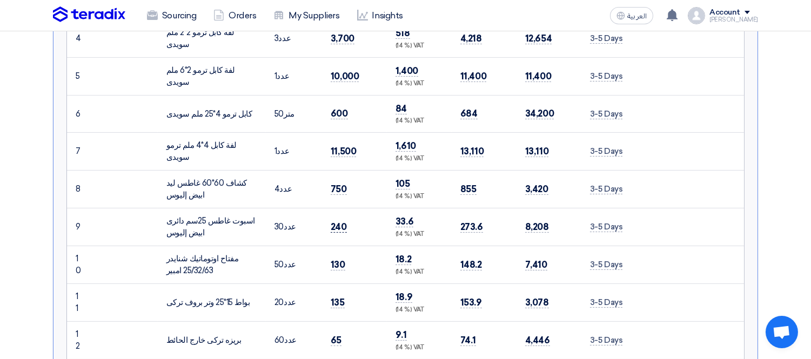
click at [338, 222] on span "240" at bounding box center [339, 227] width 16 height 11
copy span "240"
click at [337, 260] on span "130" at bounding box center [338, 264] width 15 height 11
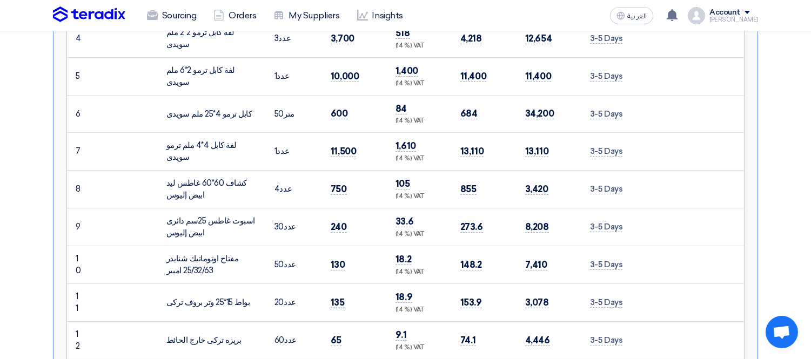
click at [342, 297] on span "135" at bounding box center [338, 302] width 14 height 11
click at [336, 301] on span "135" at bounding box center [338, 302] width 14 height 11
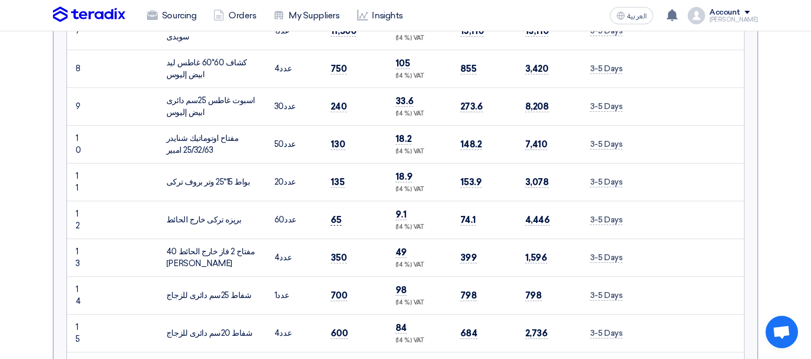
click at [339, 215] on span "65" at bounding box center [336, 220] width 11 height 11
click at [336, 215] on span "65" at bounding box center [336, 220] width 11 height 11
click at [336, 252] on span "350" at bounding box center [339, 257] width 16 height 11
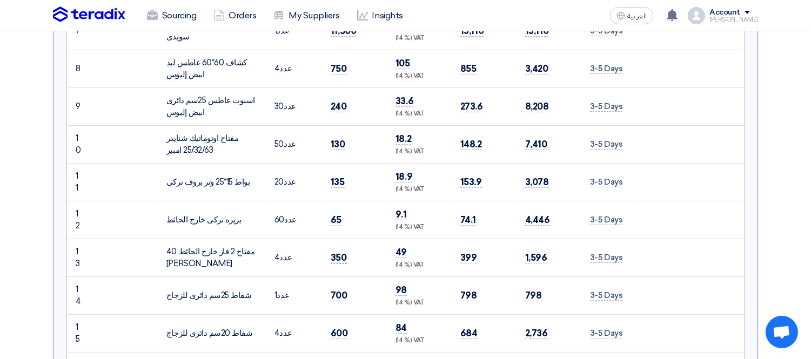
click at [336, 252] on span "350" at bounding box center [339, 257] width 16 height 11
click at [337, 298] on td "700" at bounding box center [354, 296] width 65 height 38
click at [337, 294] on span "700" at bounding box center [339, 295] width 17 height 11
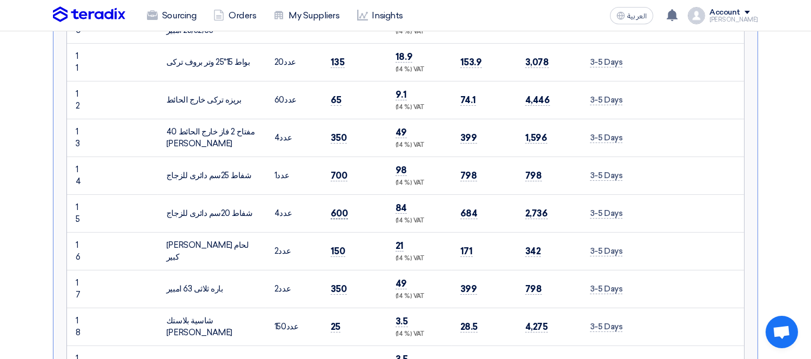
click at [337, 211] on span "600" at bounding box center [339, 213] width 17 height 11
click at [331, 246] on span "150" at bounding box center [338, 251] width 15 height 11
click at [336, 284] on span "350" at bounding box center [339, 289] width 16 height 11
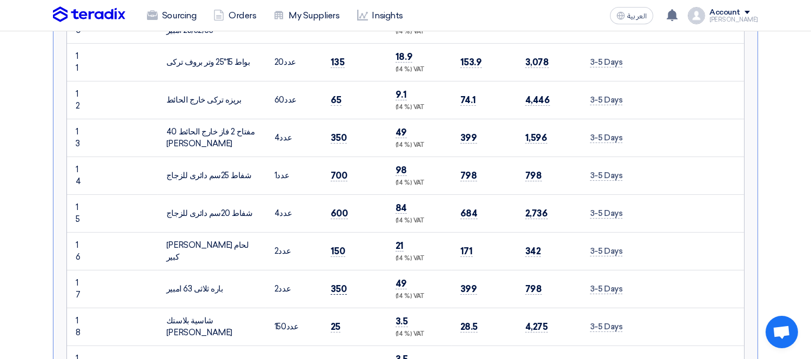
click at [336, 284] on span "350" at bounding box center [339, 289] width 16 height 11
click at [333, 325] on span "25" at bounding box center [336, 327] width 10 height 11
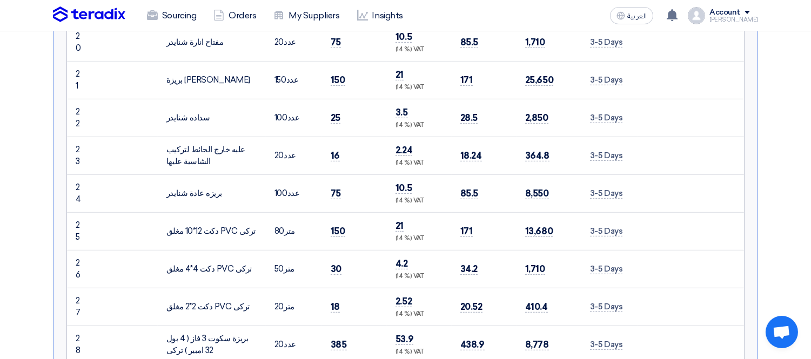
scroll to position [840, 0]
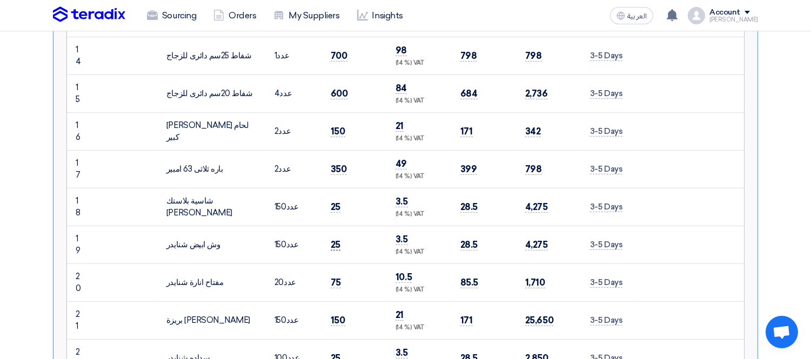
click at [335, 239] on span "25" at bounding box center [336, 244] width 10 height 11
click at [336, 277] on span "75" at bounding box center [336, 282] width 10 height 11
click at [338, 315] on span "150" at bounding box center [338, 320] width 15 height 11
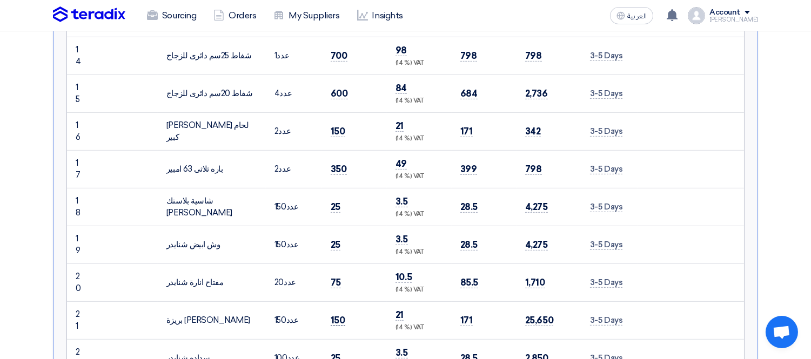
click at [338, 315] on span "150" at bounding box center [338, 320] width 15 height 11
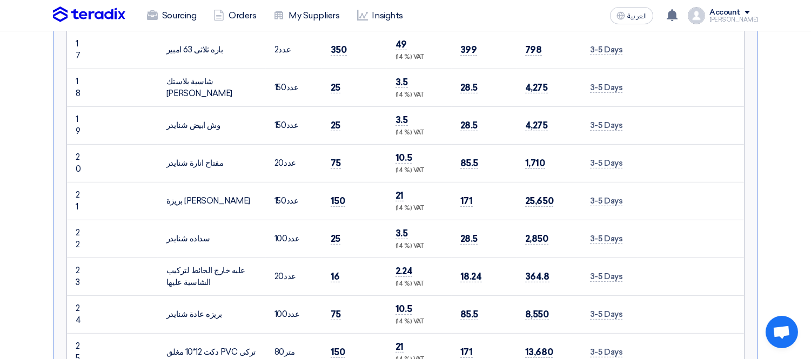
scroll to position [960, 0]
click at [336, 238] on span "25" at bounding box center [336, 238] width 10 height 11
click at [333, 274] on span "16" at bounding box center [335, 276] width 9 height 11
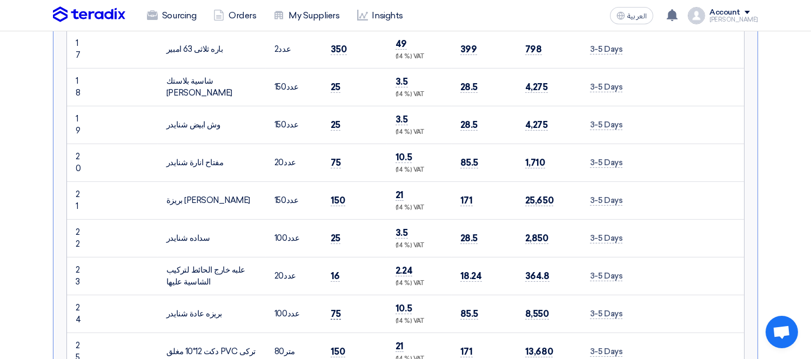
click at [334, 311] on span "75" at bounding box center [336, 314] width 10 height 11
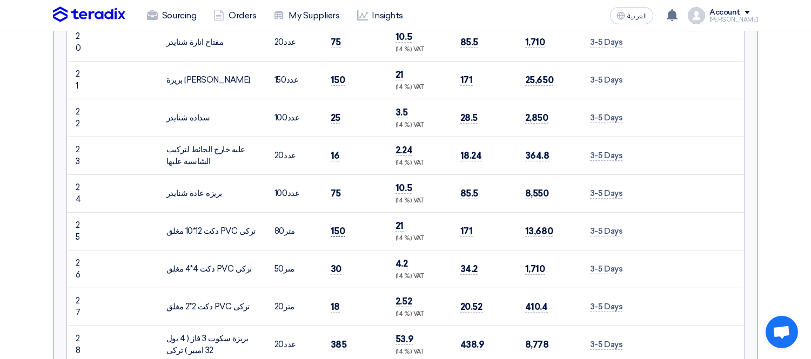
click at [339, 226] on span "150" at bounding box center [338, 231] width 15 height 11
click at [336, 266] on span "30" at bounding box center [336, 269] width 11 height 11
click at [336, 303] on span "18" at bounding box center [335, 307] width 9 height 11
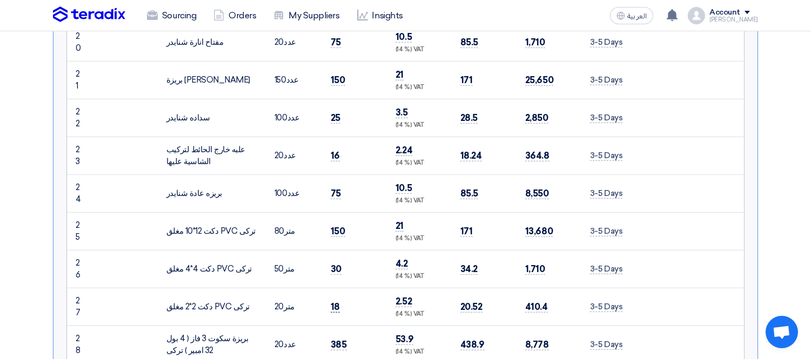
click at [336, 303] on span "18" at bounding box center [335, 307] width 9 height 11
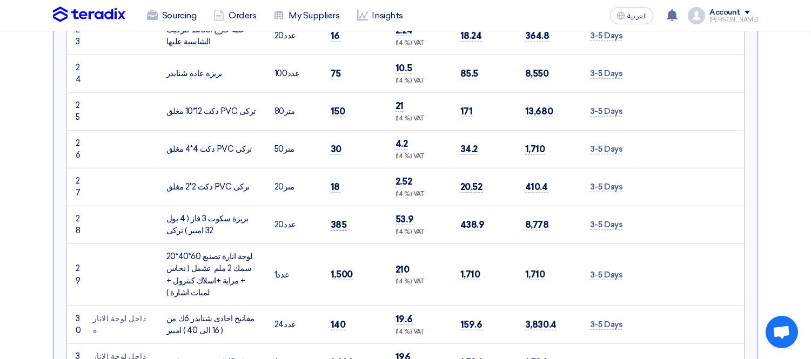
click at [339, 222] on span "385" at bounding box center [339, 224] width 16 height 11
click at [341, 269] on span "1,500" at bounding box center [342, 274] width 22 height 11
click at [339, 319] on span "140" at bounding box center [338, 324] width 15 height 11
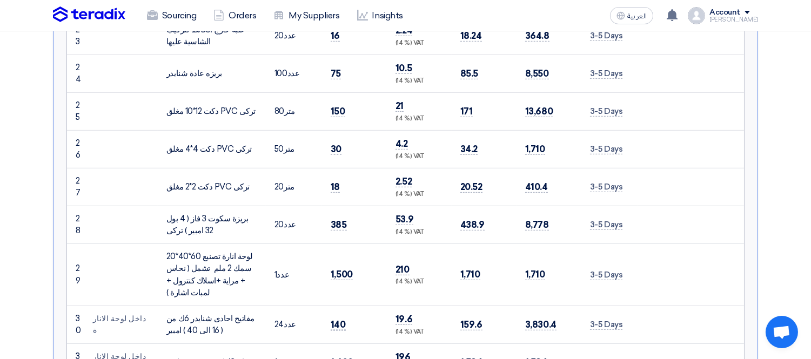
click at [339, 319] on span "140" at bounding box center [338, 324] width 15 height 11
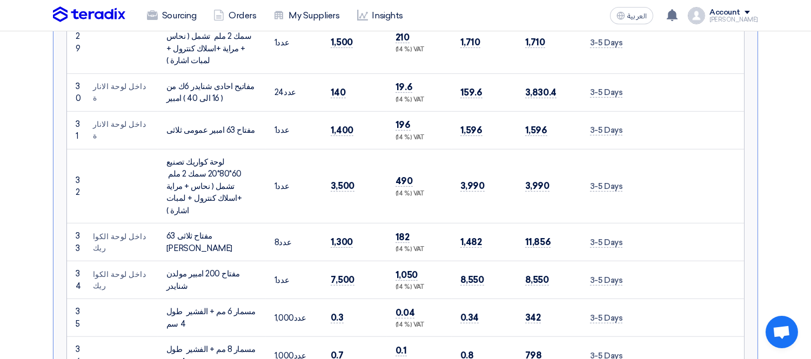
scroll to position [1441, 0]
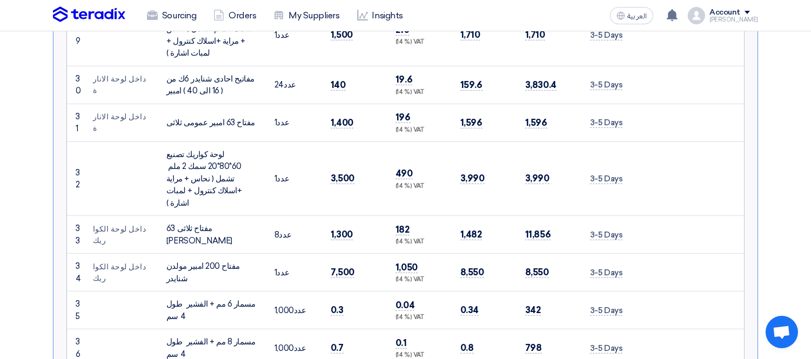
click at [342, 104] on td "1,400" at bounding box center [354, 123] width 65 height 38
click at [341, 173] on span "3,500" at bounding box center [343, 178] width 24 height 11
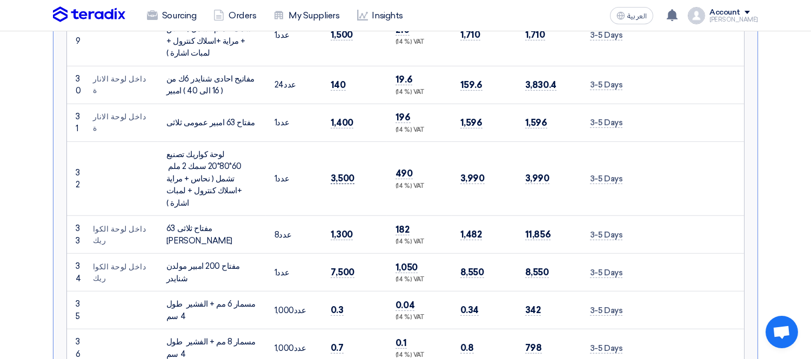
click at [341, 173] on span "3,500" at bounding box center [343, 178] width 24 height 11
click at [347, 229] on span "1,300" at bounding box center [342, 234] width 22 height 11
click at [339, 267] on span "7,500" at bounding box center [343, 272] width 24 height 11
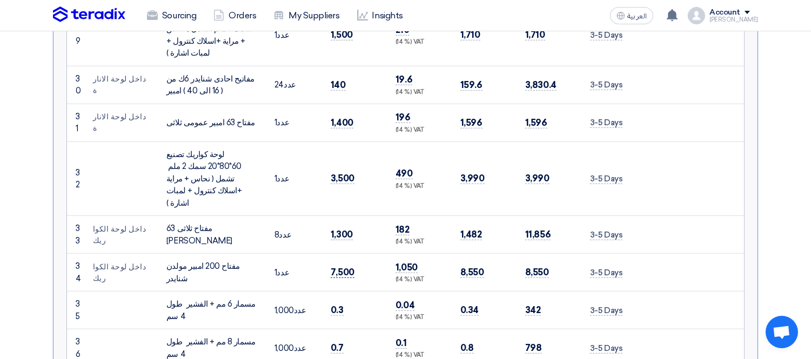
click at [339, 267] on span "7,500" at bounding box center [343, 272] width 24 height 11
click at [338, 305] on span "0.3" at bounding box center [337, 310] width 13 height 11
click at [339, 343] on span "0.7" at bounding box center [337, 348] width 13 height 11
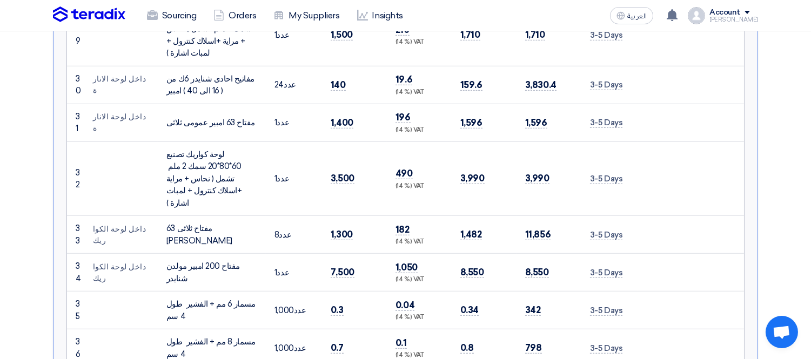
scroll to position [1561, 0]
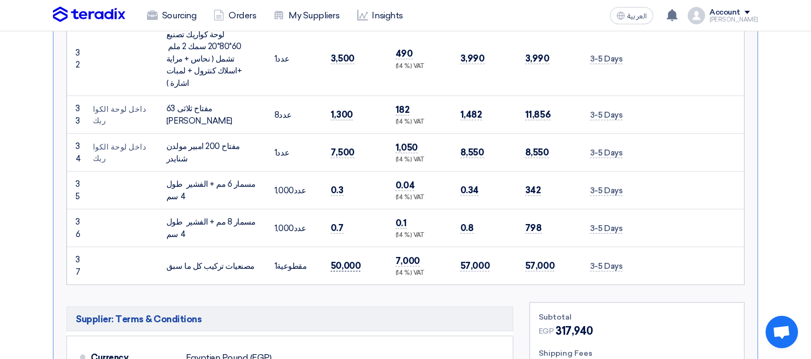
click at [346, 260] on span "50,000" at bounding box center [346, 265] width 30 height 11
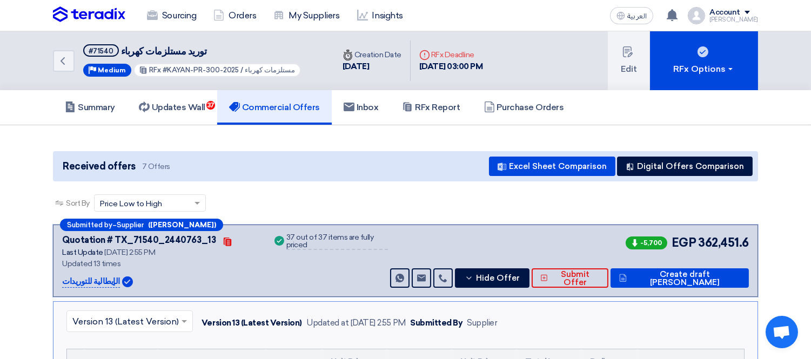
scroll to position [0, 0]
click at [520, 278] on span "Hide Offer" at bounding box center [498, 279] width 44 height 8
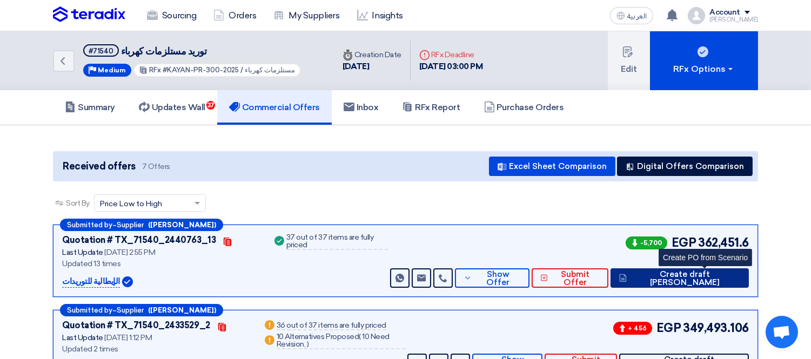
click at [711, 273] on span "Create draft [PERSON_NAME]" at bounding box center [685, 279] width 111 height 16
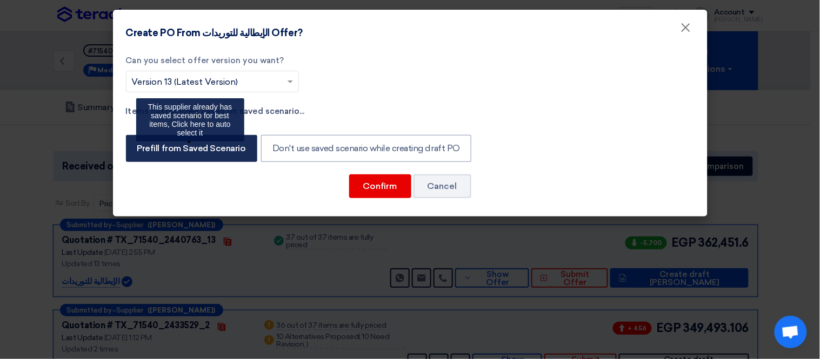
click at [213, 150] on label "Prefill from Saved Scenario" at bounding box center [191, 148] width 131 height 27
click at [144, 150] on input "Prefill from Saved Scenario" at bounding box center [140, 147] width 7 height 7
click at [192, 151] on label "Prefill from Saved Scenario" at bounding box center [191, 148] width 131 height 27
click at [144, 151] on input "Prefill from Saved Scenario" at bounding box center [140, 147] width 7 height 7
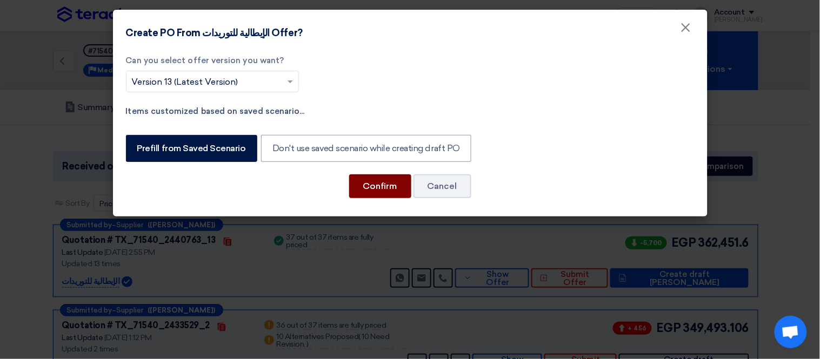
click at [380, 185] on button "Confirm" at bounding box center [380, 187] width 62 height 24
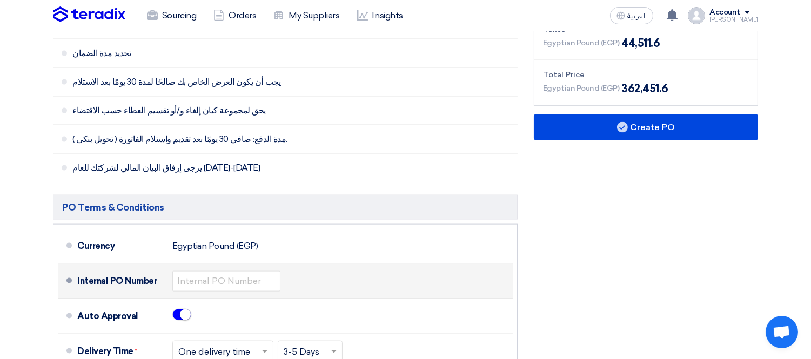
scroll to position [2762, 0]
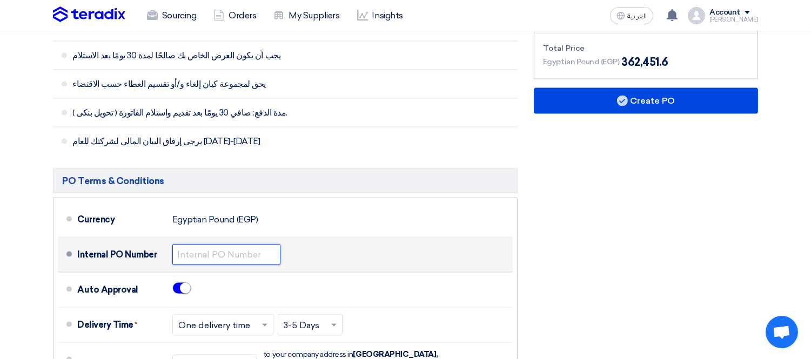
click at [212, 245] on input "text" at bounding box center [226, 255] width 108 height 21
paste input "KAYAN-PO-960-2025"
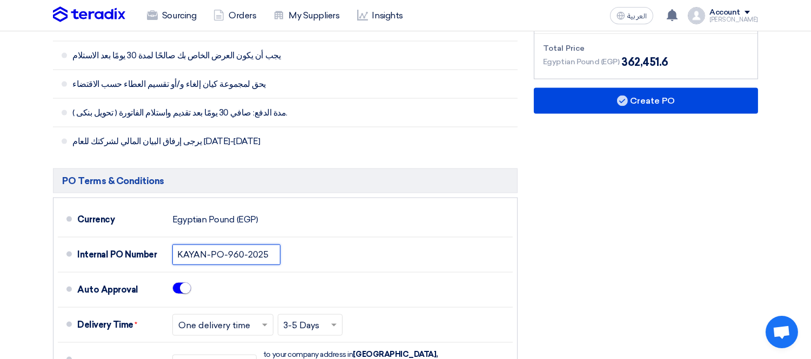
type input "KAYAN-PO-960-2025"
click at [573, 225] on div "Financial Offer Summary Subtotal Egyptian Pound (EGP) 317,940 Shipping Fees" at bounding box center [646, 219] width 240 height 651
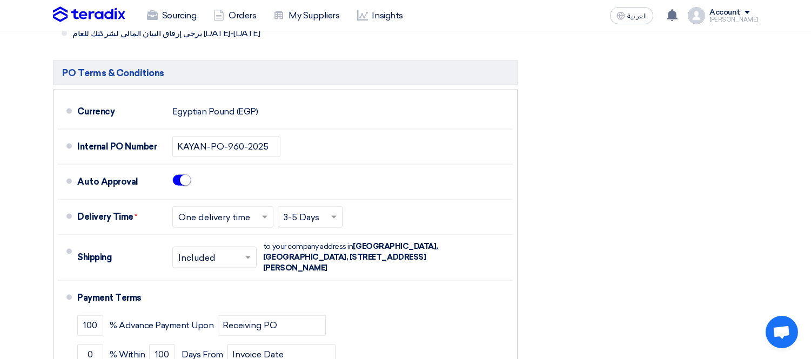
scroll to position [2882, 0]
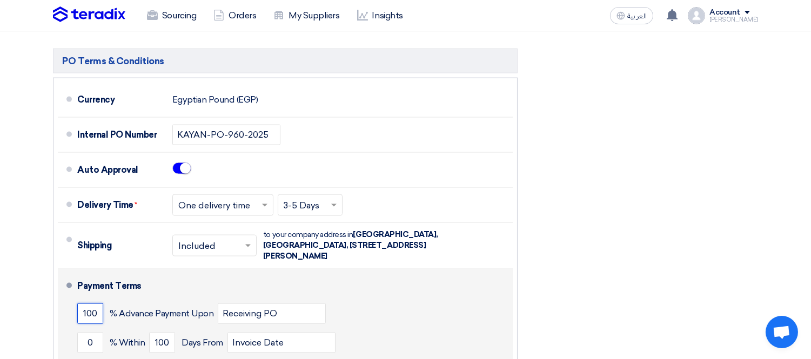
click at [93, 304] on input "100" at bounding box center [90, 314] width 26 height 21
type input "0"
drag, startPoint x: 94, startPoint y: 248, endPoint x: 85, endPoint y: 249, distance: 8.7
click at [88, 333] on input "0" at bounding box center [90, 343] width 26 height 21
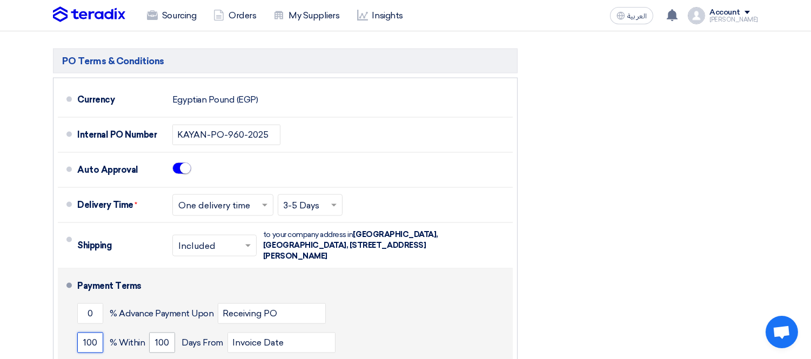
type input "100"
click at [160, 333] on input "100" at bounding box center [162, 343] width 26 height 21
type input "30"
click at [314, 333] on input "Invoice Date" at bounding box center [282, 343] width 108 height 21
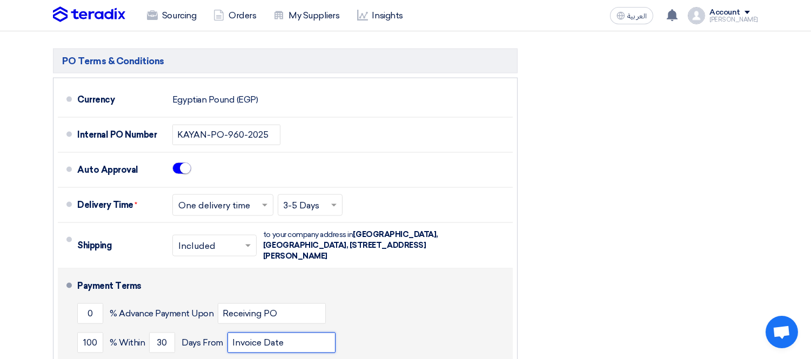
type input "Invoice Date & receiving items"
click at [389, 329] on div "100 % [DATE] From Invoice Date & receiving items" at bounding box center [292, 343] width 431 height 29
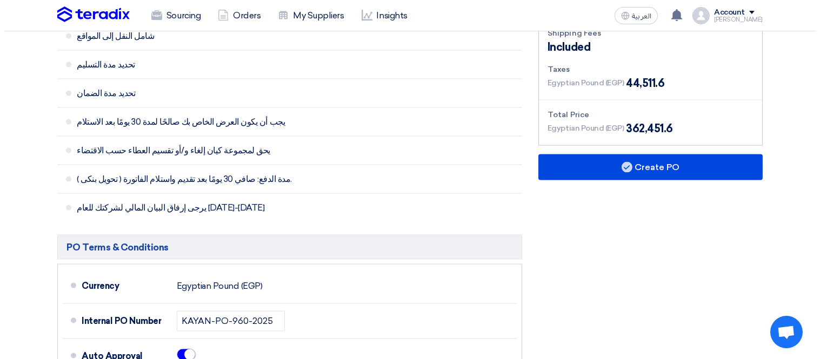
scroll to position [2522, 0]
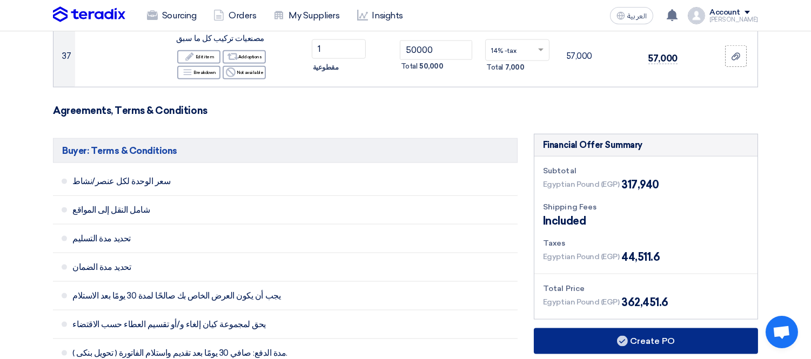
click at [652, 329] on button "Create PO" at bounding box center [646, 342] width 224 height 26
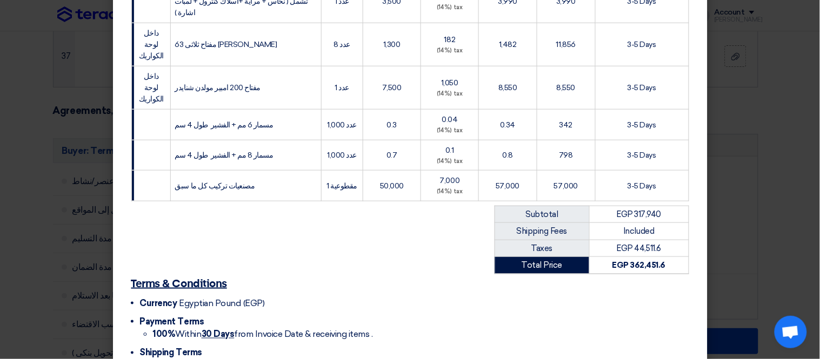
scroll to position [1273, 0]
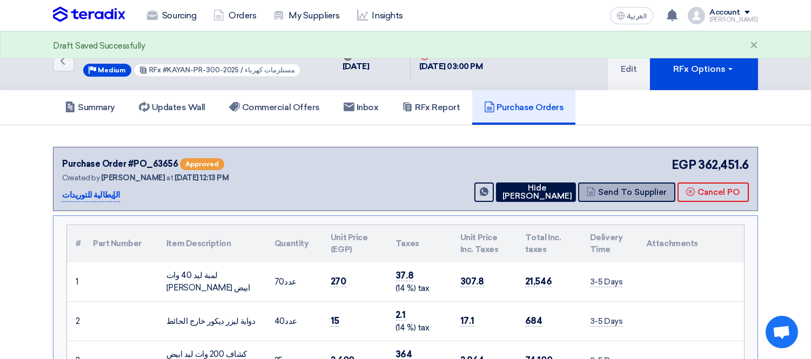
click at [636, 184] on button "Send To Supplier" at bounding box center [626, 192] width 97 height 19
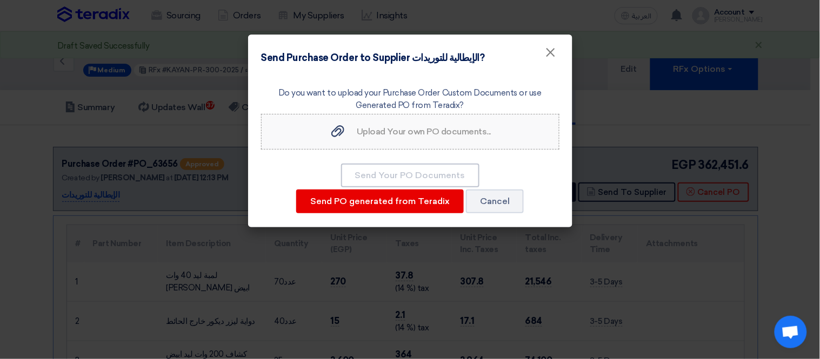
click at [420, 132] on span "Upload Your own PO documents..." at bounding box center [424, 131] width 134 height 10
click at [0, 0] on input "Upload Your own PO documents... Upload Your own PO documents..." at bounding box center [0, 0] width 0 height 0
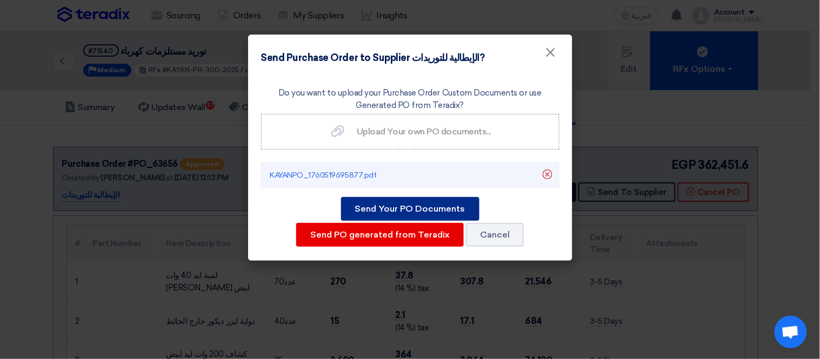
click at [396, 201] on button "Send Your PO Documents" at bounding box center [410, 209] width 138 height 24
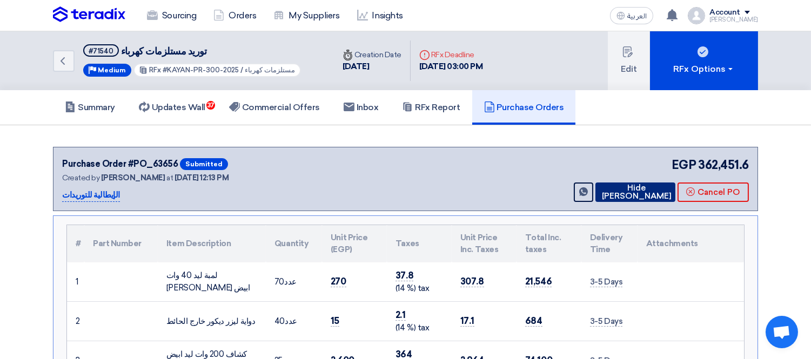
click at [599, 188] on icon at bounding box center [599, 192] width 0 height 9
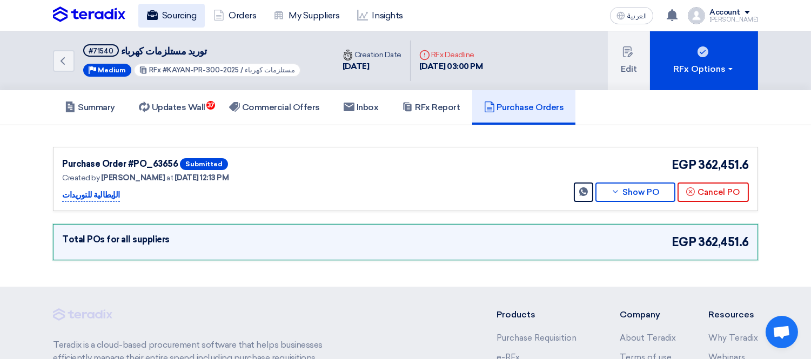
click at [174, 11] on link "Sourcing" at bounding box center [171, 16] width 66 height 24
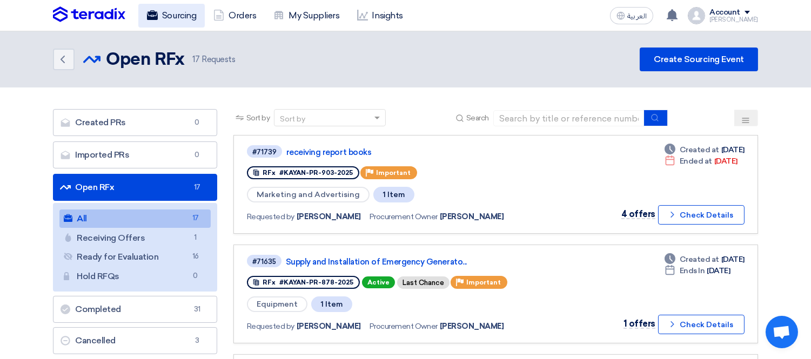
drag, startPoint x: 168, startPoint y: 12, endPoint x: 171, endPoint y: 25, distance: 13.4
click at [168, 12] on link "Sourcing" at bounding box center [171, 16] width 66 height 24
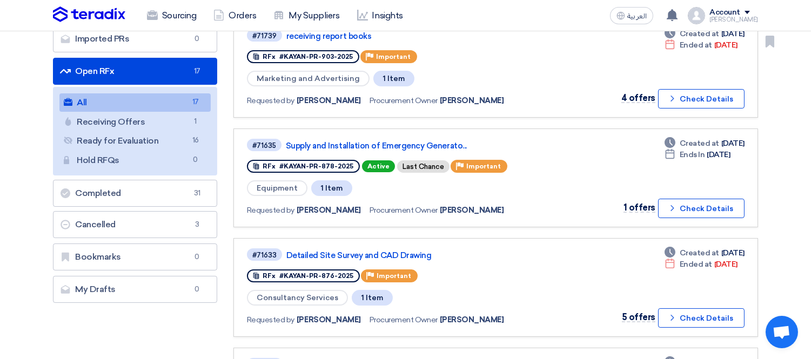
scroll to position [120, 0]
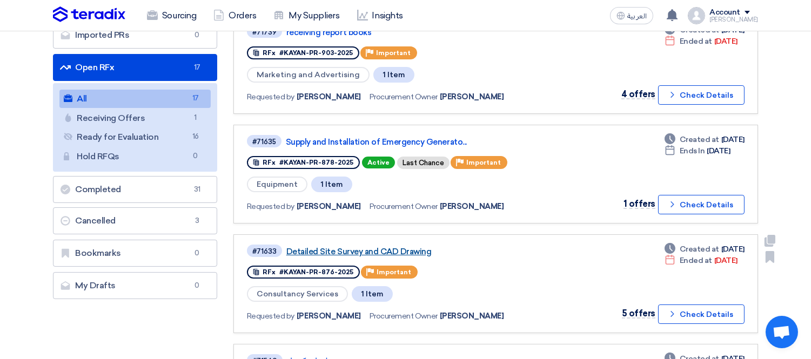
click at [384, 247] on link "Detailed Site Survey and CAD Drawing" at bounding box center [421, 252] width 270 height 10
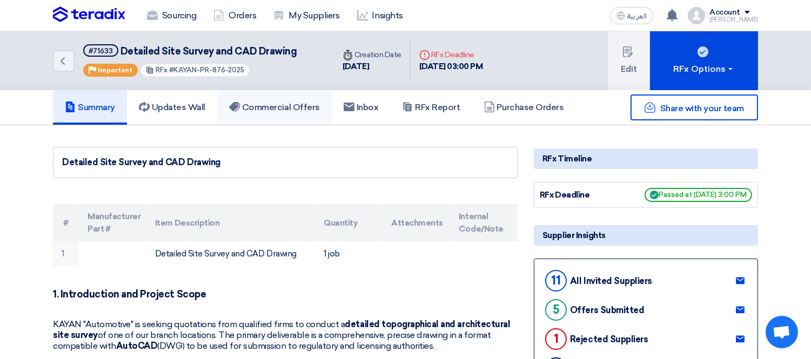
click at [277, 105] on h5 "Commercial Offers" at bounding box center [274, 107] width 91 height 11
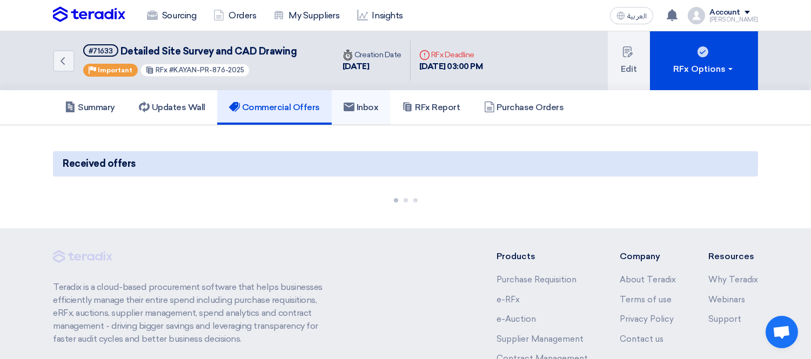
click at [370, 108] on h5 "Inbox" at bounding box center [361, 107] width 35 height 11
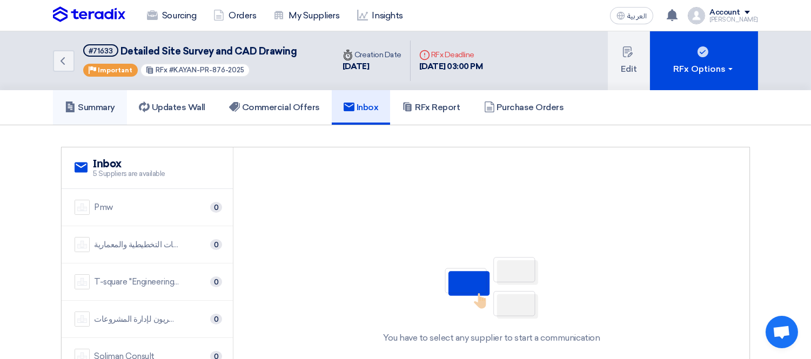
click at [103, 106] on h5 "Summary" at bounding box center [90, 107] width 50 height 11
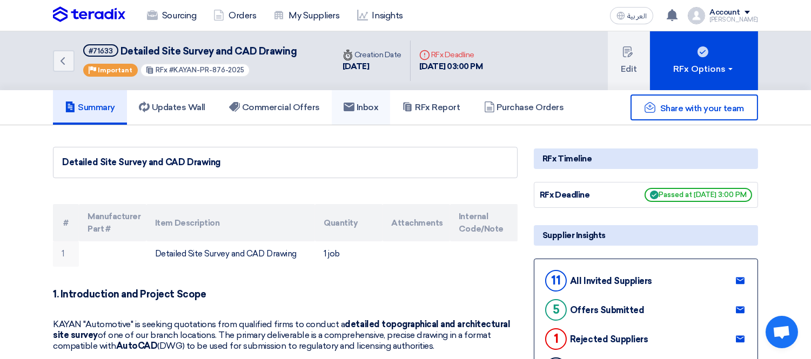
click at [366, 105] on h5 "Inbox" at bounding box center [361, 107] width 35 height 11
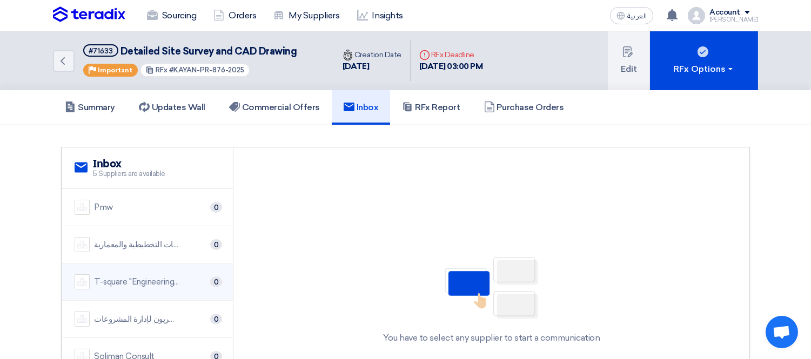
click at [154, 277] on div "T-square ''Engineering and Consultation Services''" at bounding box center [137, 282] width 86 height 12
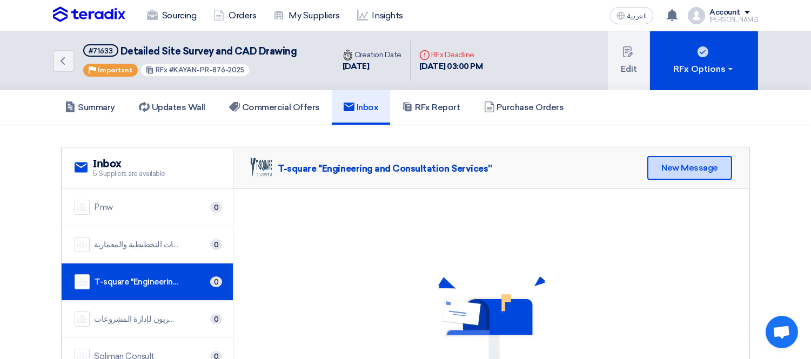
click at [684, 159] on div "New Message" at bounding box center [689, 168] width 85 height 24
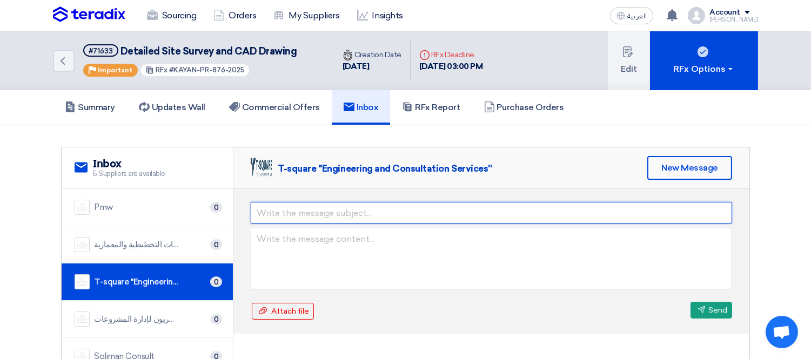
click at [301, 217] on input "text" at bounding box center [492, 213] width 482 height 22
type input "ق"
type input "توضيح قيمة الضريبة"
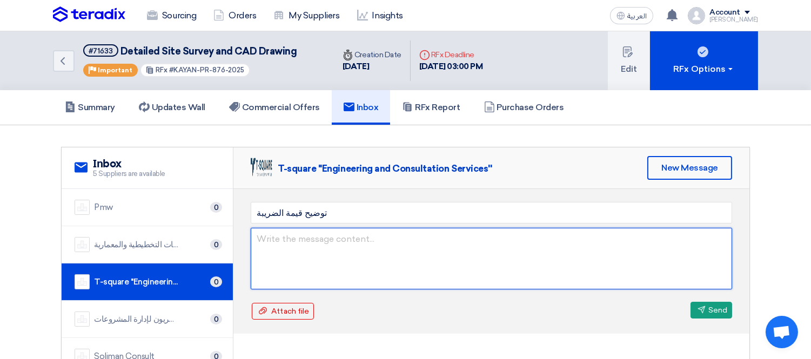
click at [312, 233] on textarea at bounding box center [492, 259] width 482 height 62
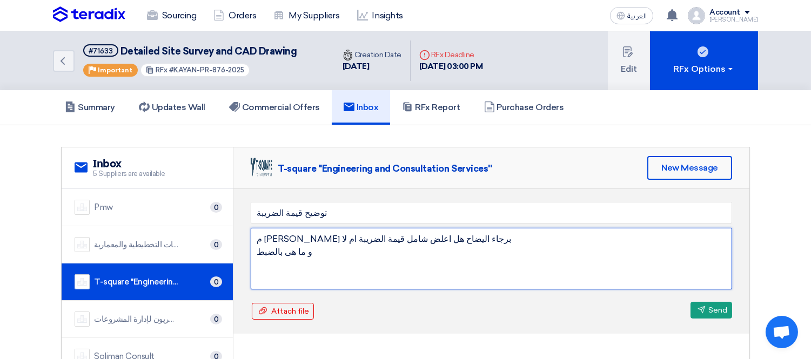
click at [370, 238] on textarea "م [PERSON_NAME] برجاء اليضاح هل اعلض شامل قيمة الضريبة ام لا و ما هى بالضبط" at bounding box center [492, 259] width 482 height 62
click at [335, 236] on textarea "م [PERSON_NAME] برجاء ايضاح هل اعلض شامل قيمة الضريبة ام لا و ما هى بالضبط" at bounding box center [492, 259] width 482 height 62
type textarea "م [PERSON_NAME] ايضاح هل العرض شامل قيمة الضريبة ام لا و ما هى بالضبط"
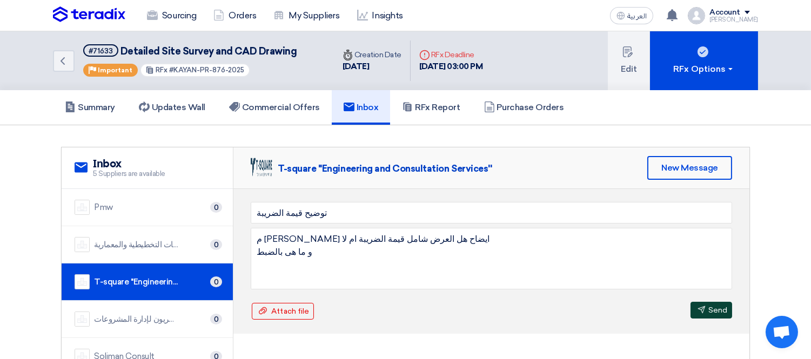
click at [705, 304] on button "Send Send" at bounding box center [712, 310] width 42 height 17
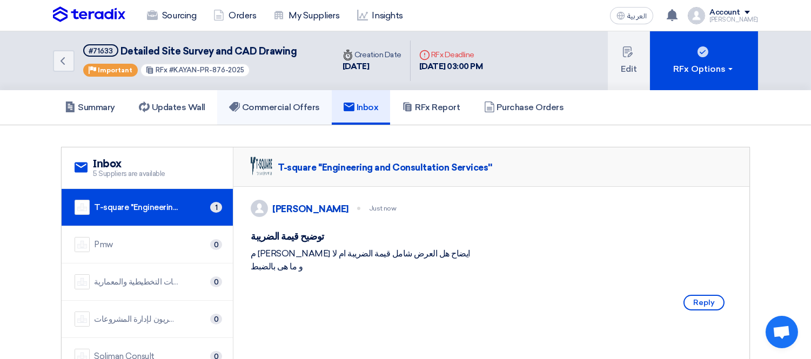
click at [275, 105] on h5 "Commercial Offers" at bounding box center [274, 107] width 91 height 11
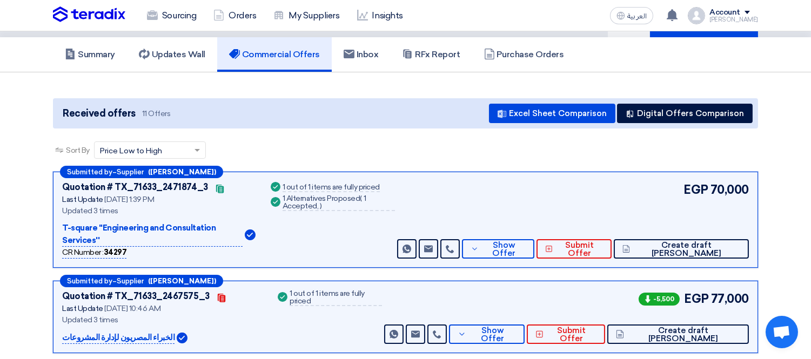
scroll to position [120, 0]
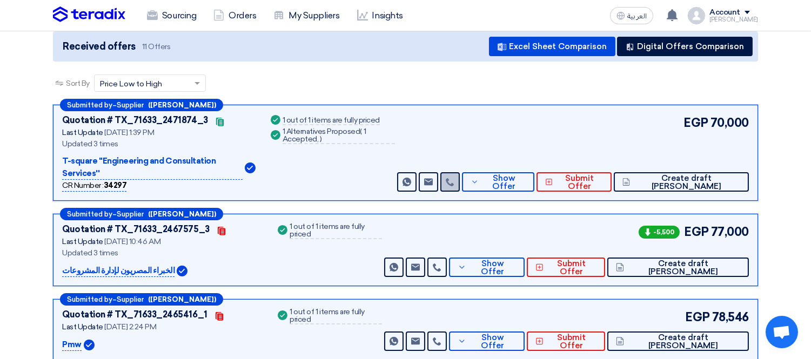
click at [454, 178] on icon at bounding box center [450, 182] width 9 height 9
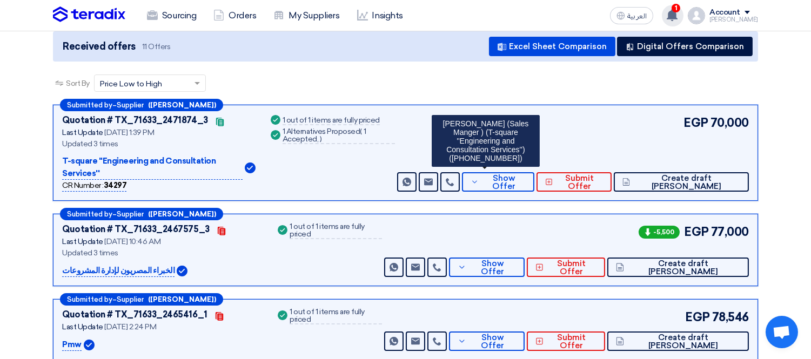
click at [678, 14] on use at bounding box center [672, 15] width 11 height 12
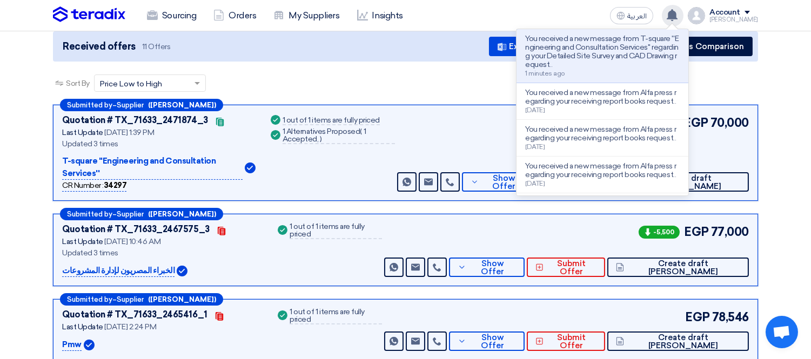
click at [678, 14] on use at bounding box center [672, 15] width 11 height 12
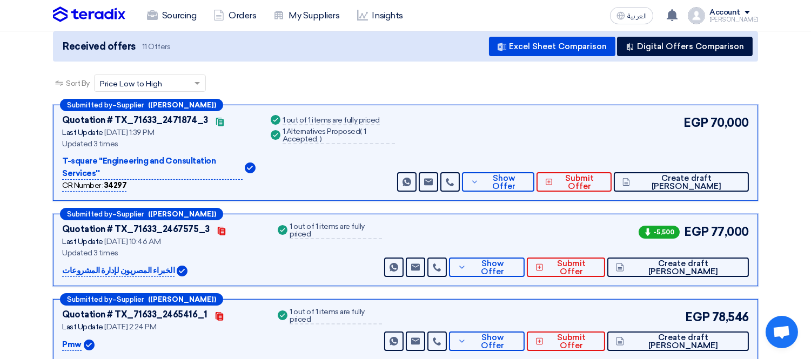
click at [360, 95] on div "Sort By Sort by × Price Low to High ×" at bounding box center [405, 90] width 705 height 30
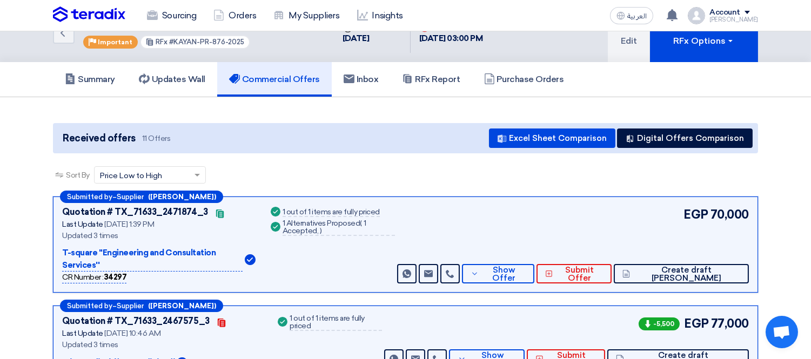
scroll to position [0, 0]
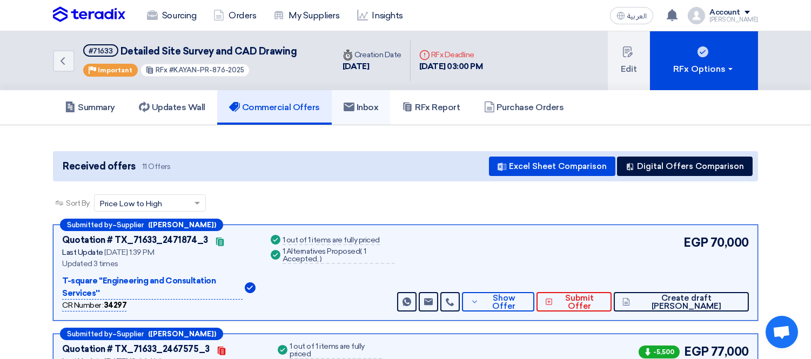
click at [376, 105] on h5 "Inbox" at bounding box center [361, 107] width 35 height 11
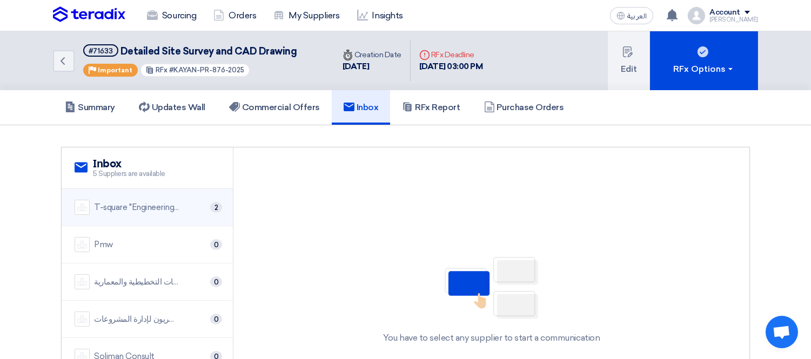
click at [134, 207] on div "T-square ''Engineering and Consultation Services''" at bounding box center [137, 208] width 86 height 12
